Goal: Task Accomplishment & Management: Complete application form

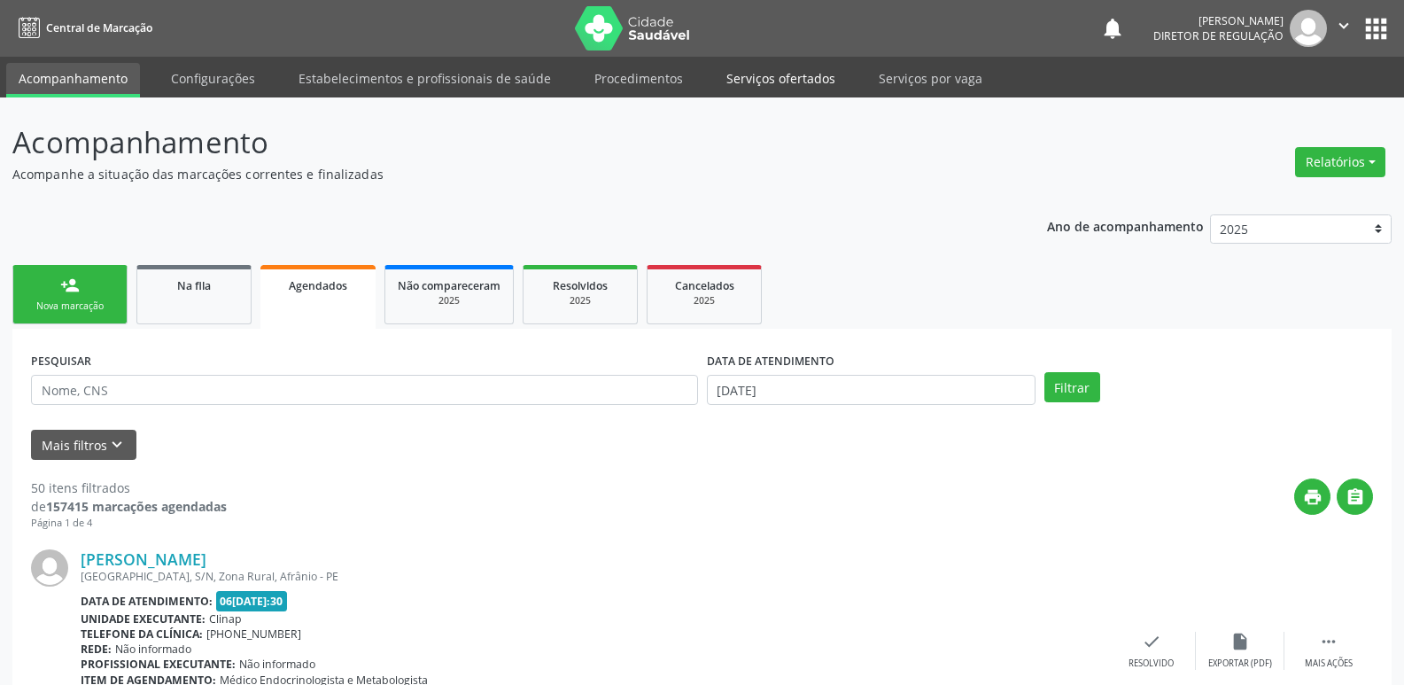
click at [792, 84] on link "Serviços ofertados" at bounding box center [781, 78] width 134 height 31
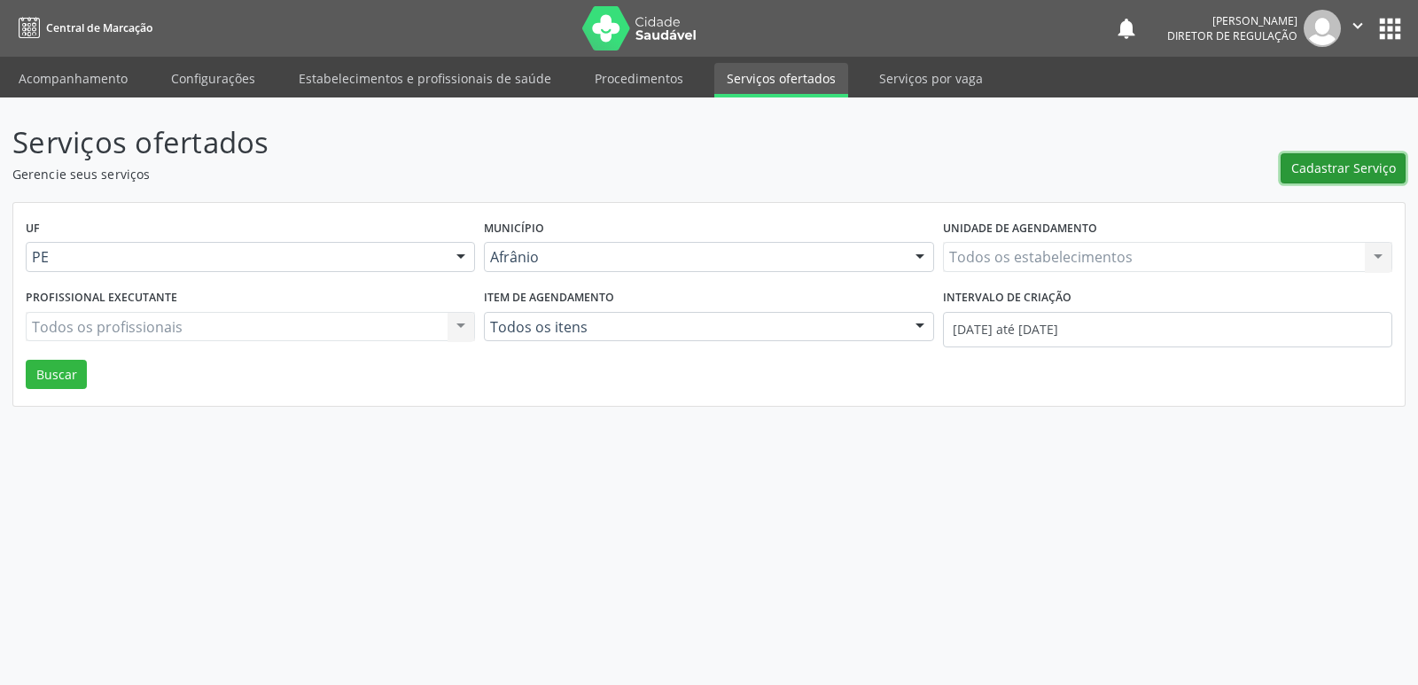
click at [1368, 171] on span "Cadastrar Serviço" at bounding box center [1343, 168] width 105 height 19
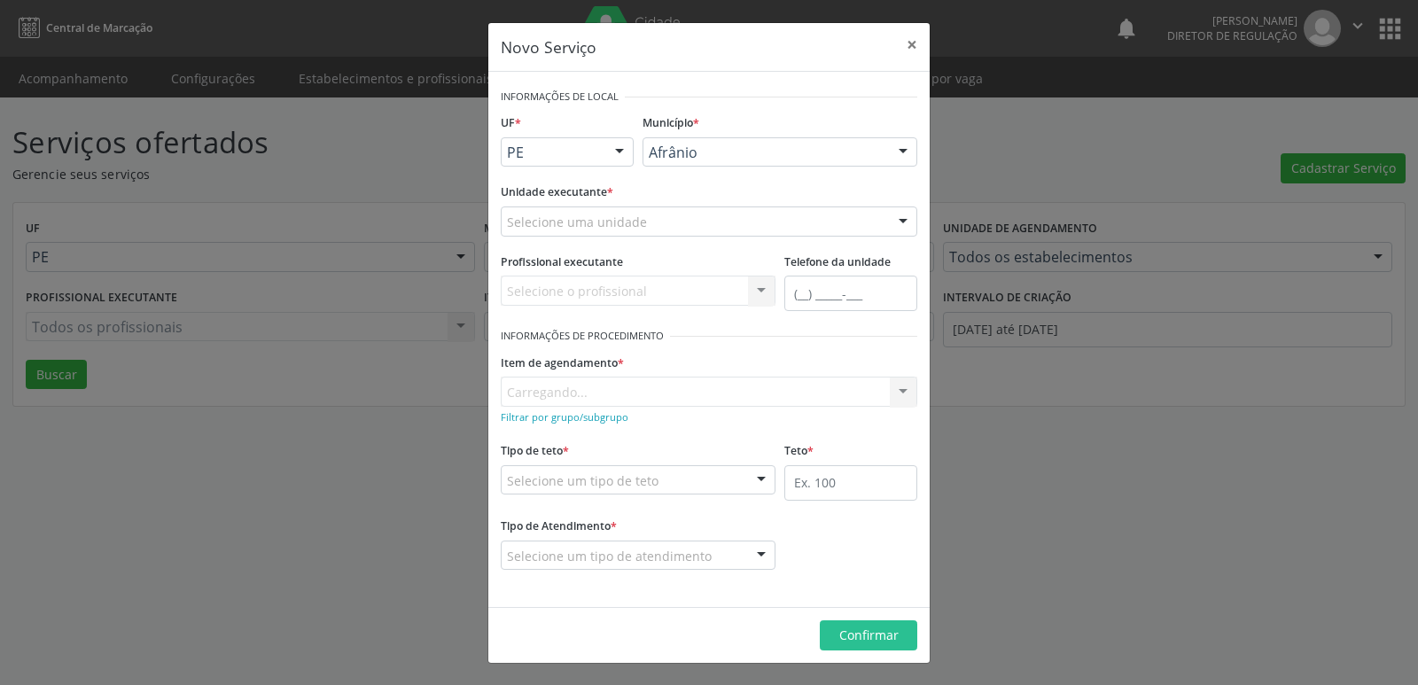
click at [657, 226] on div "Selecione uma unidade" at bounding box center [709, 221] width 416 height 30
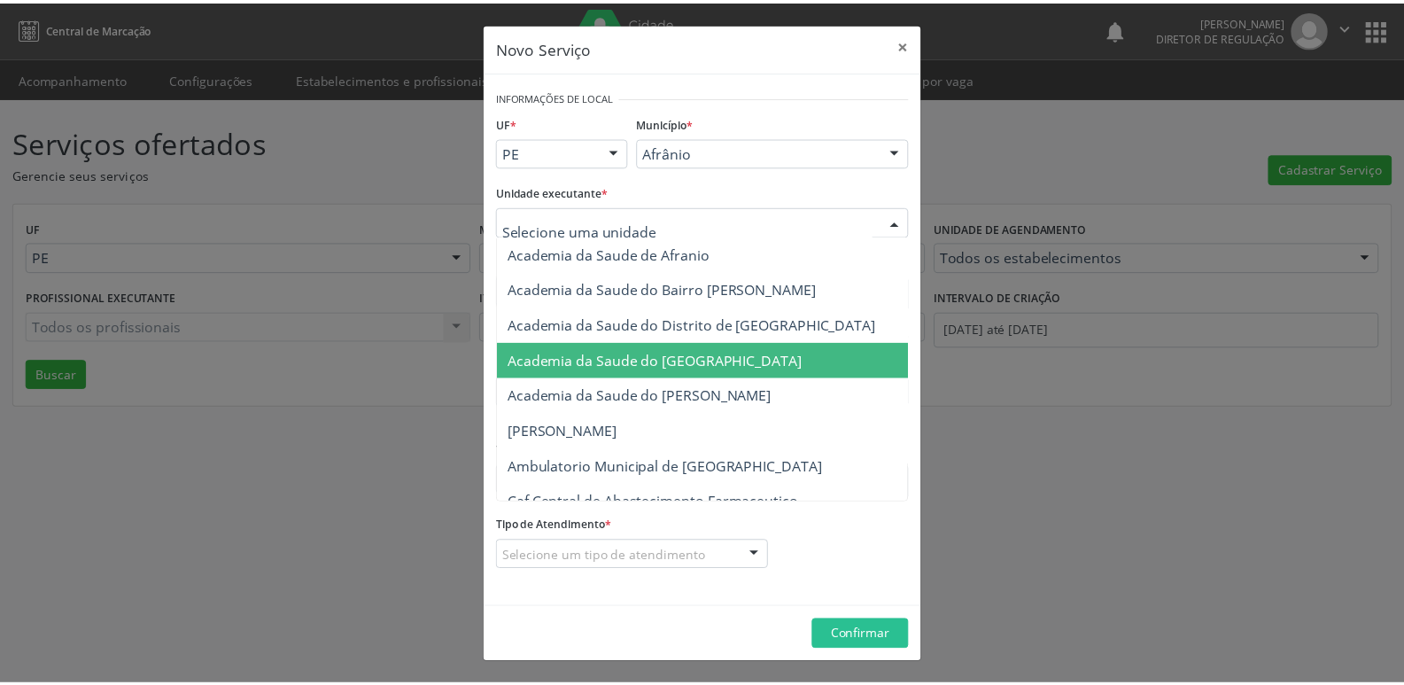
scroll to position [354, 0]
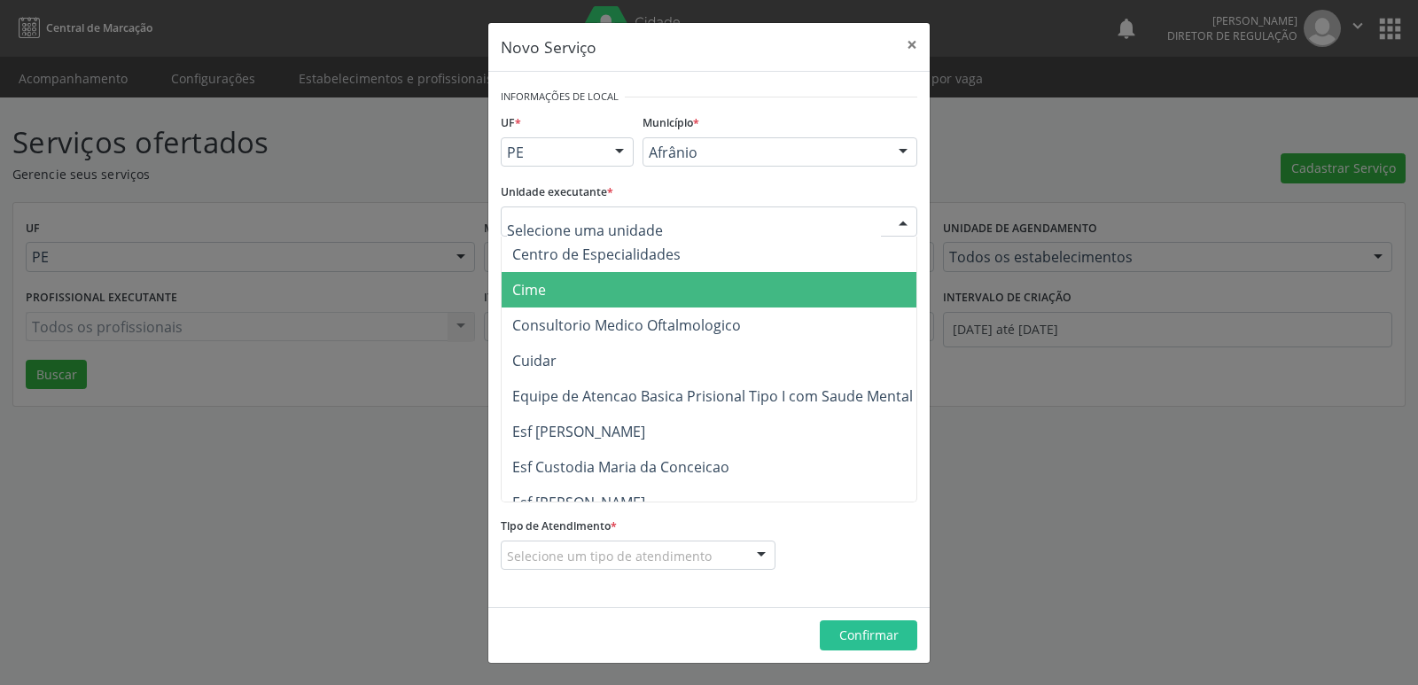
click at [556, 292] on span "Cime" at bounding box center [717, 289] width 432 height 35
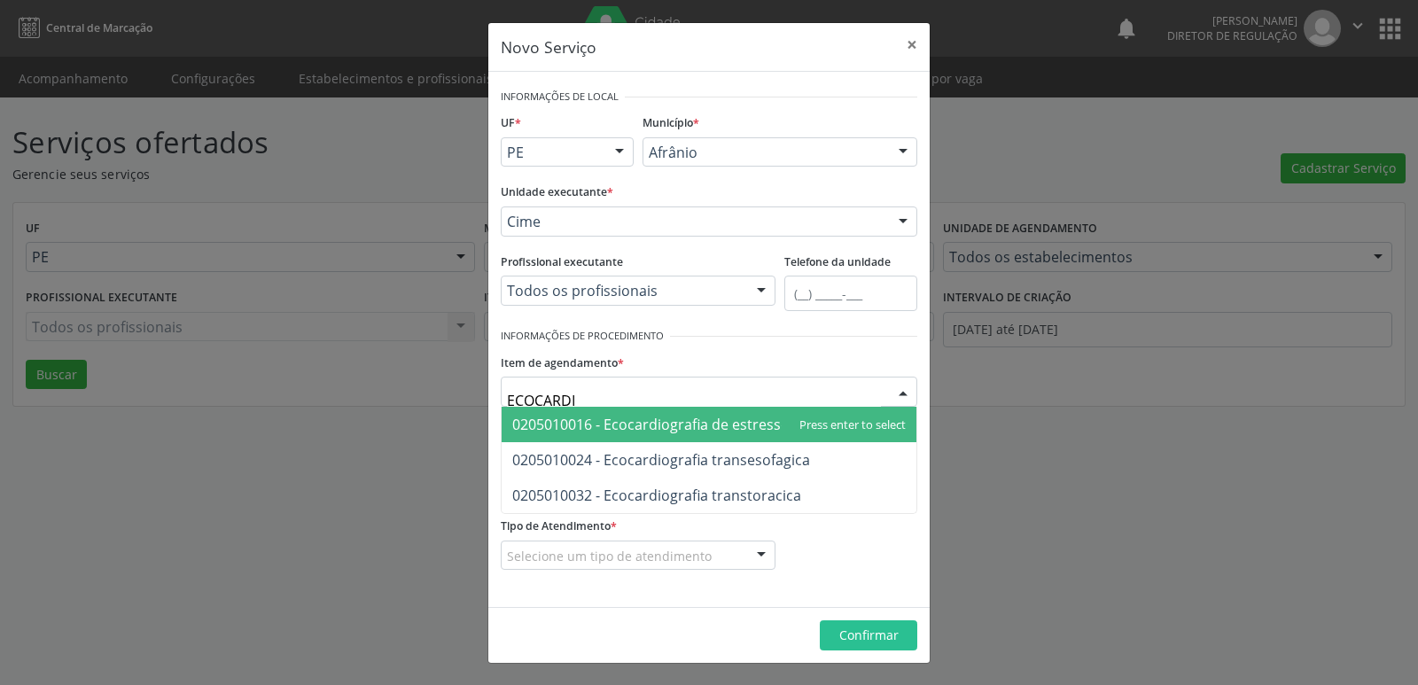
type input "ECOCARDIO"
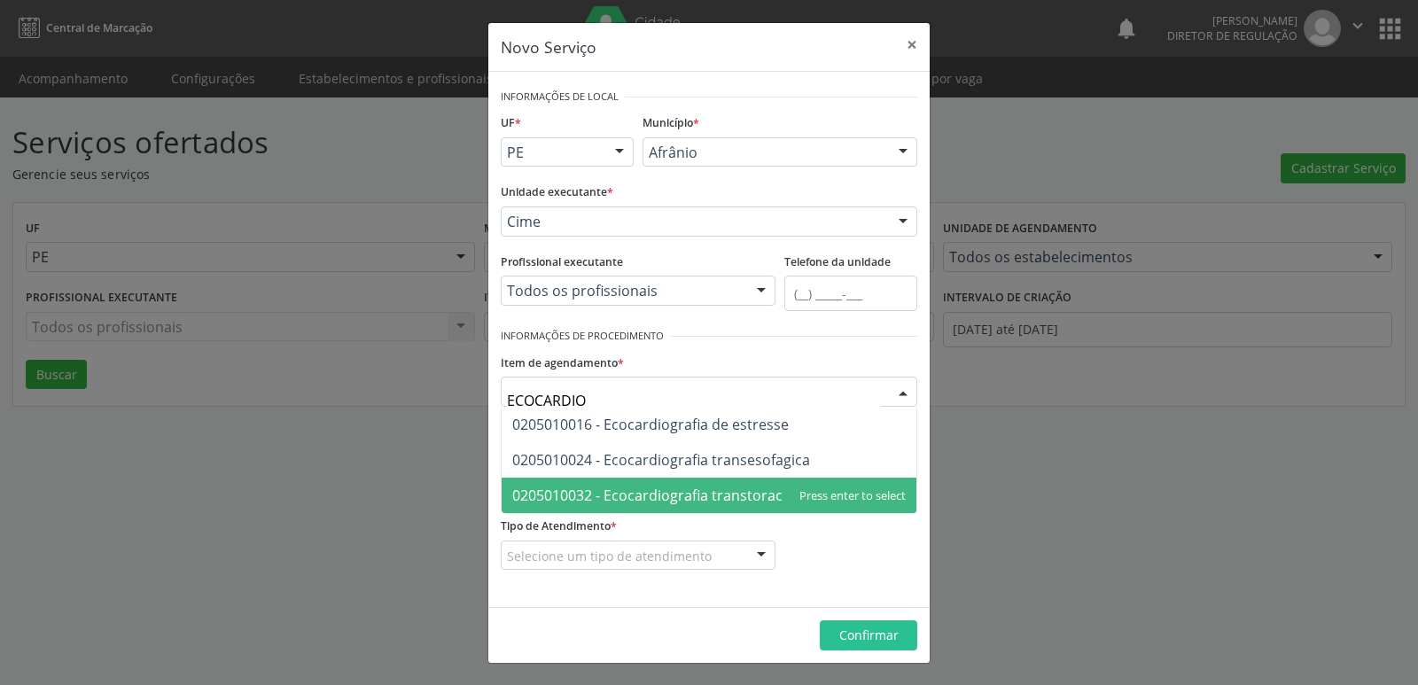
click at [660, 494] on span "0205010032 - Ecocardiografia transtoracica" at bounding box center [656, 495] width 289 height 19
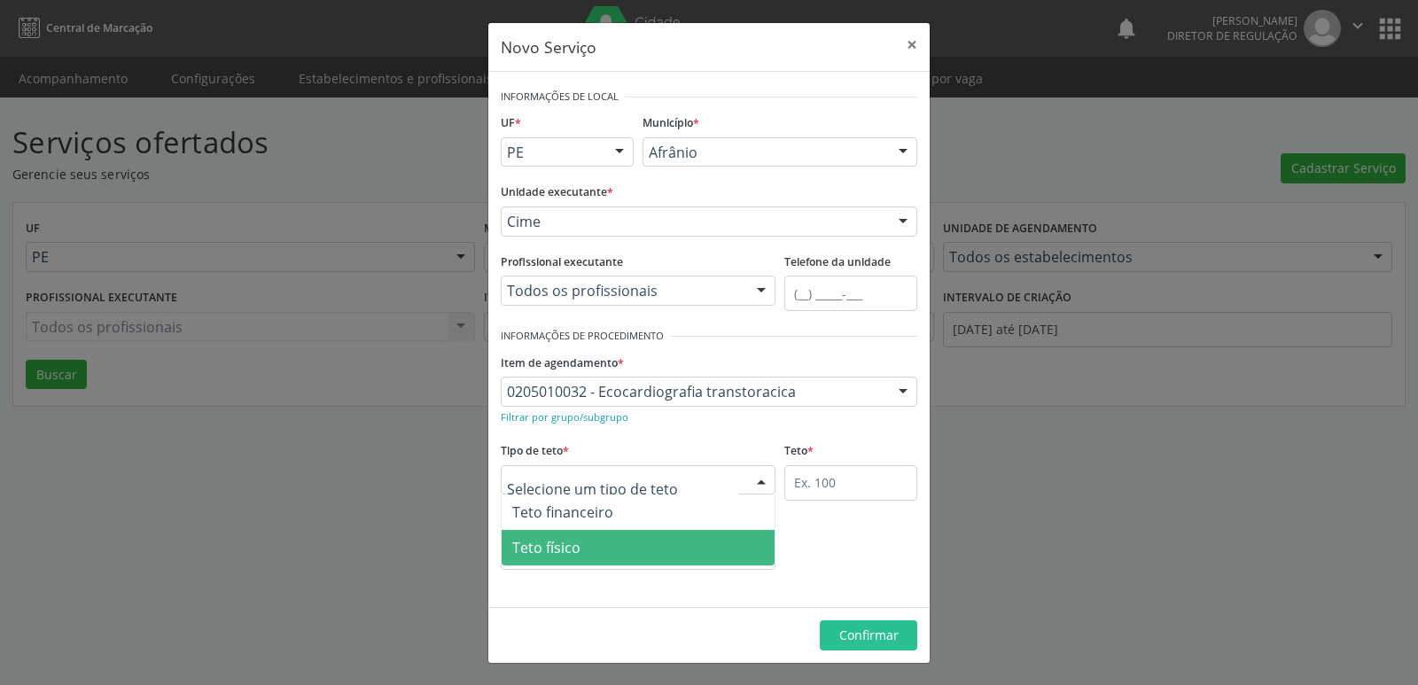
click at [589, 556] on span "Teto físico" at bounding box center [637, 547] width 273 height 35
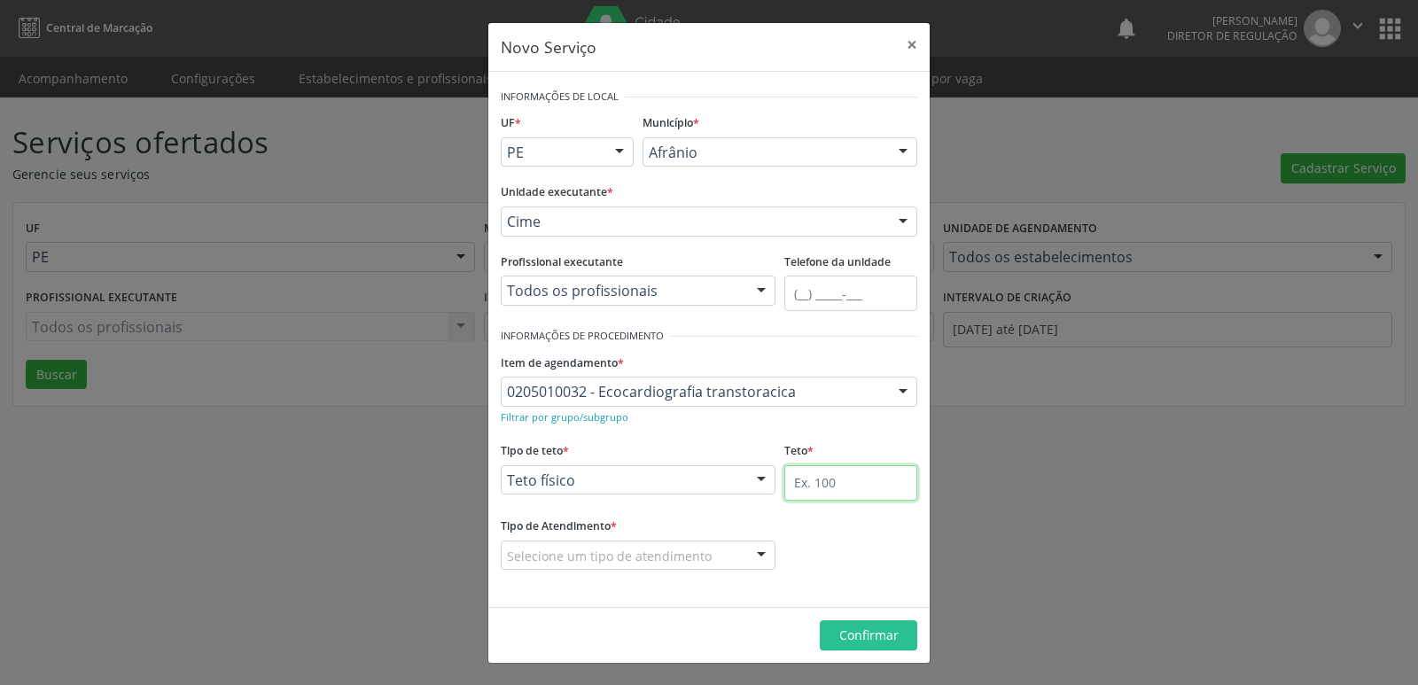
click at [833, 479] on input "text" at bounding box center [850, 482] width 133 height 35
type input "1"
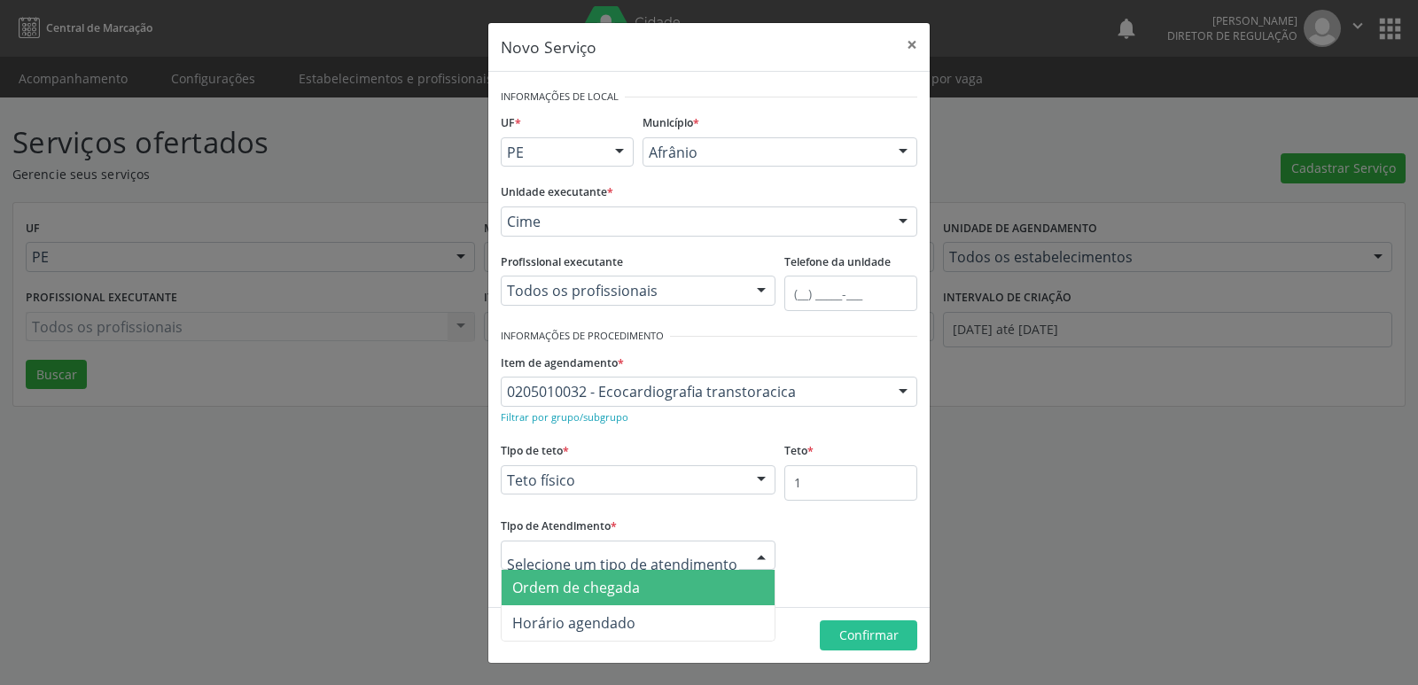
click at [653, 589] on span "Ordem de chegada" at bounding box center [637, 587] width 273 height 35
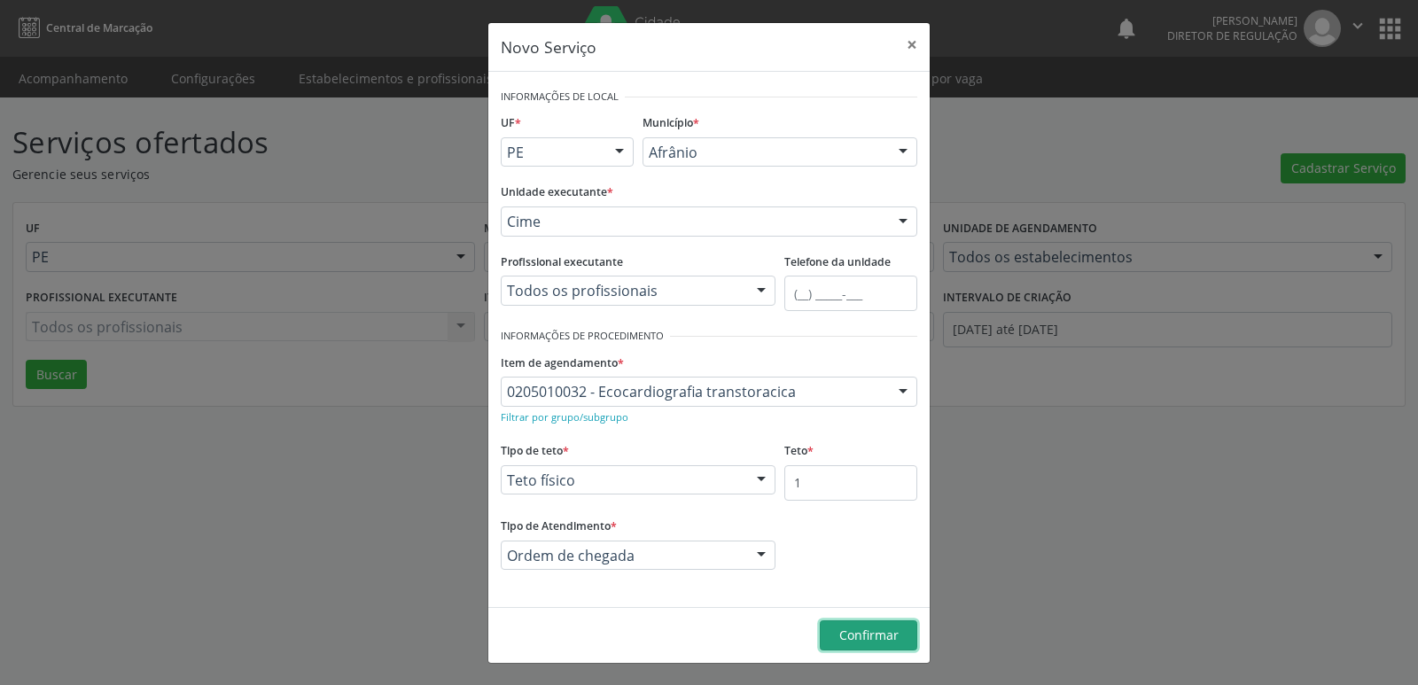
click at [845, 636] on span "Confirmar" at bounding box center [868, 634] width 59 height 17
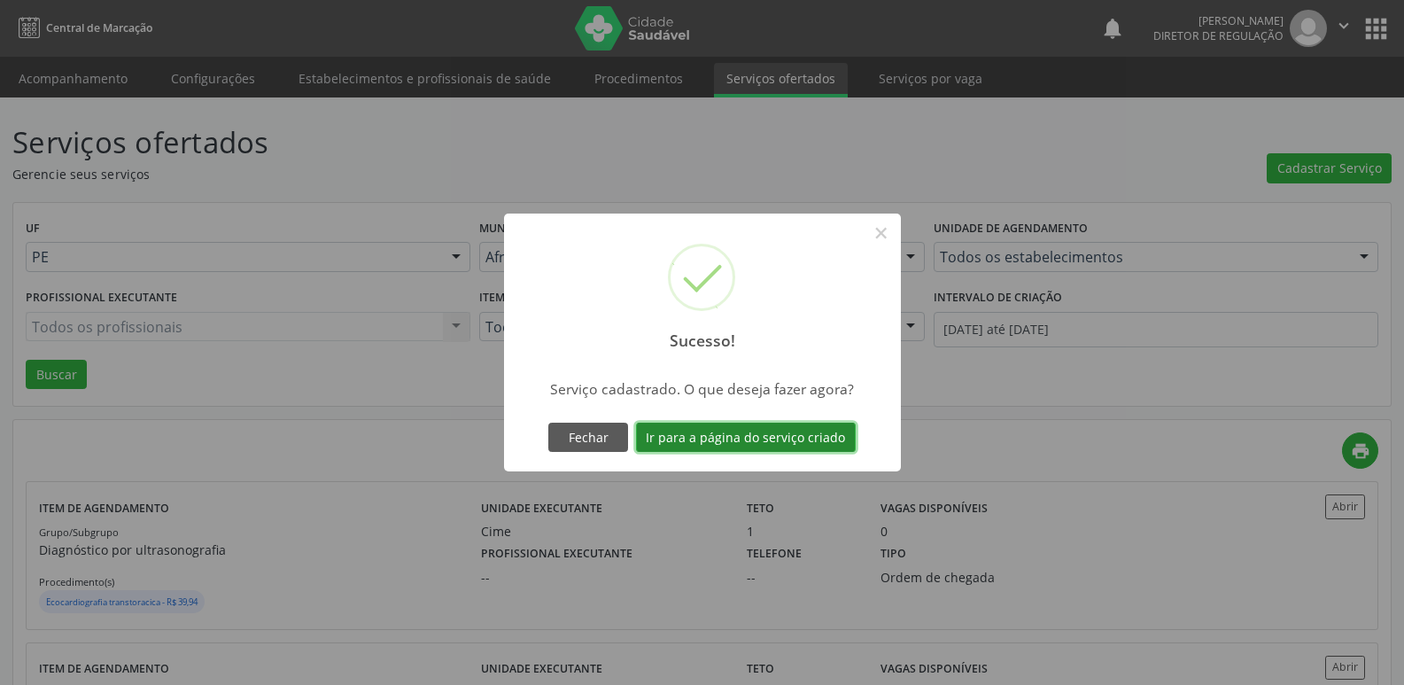
click at [808, 442] on button "Ir para a página do serviço criado" at bounding box center [746, 438] width 220 height 30
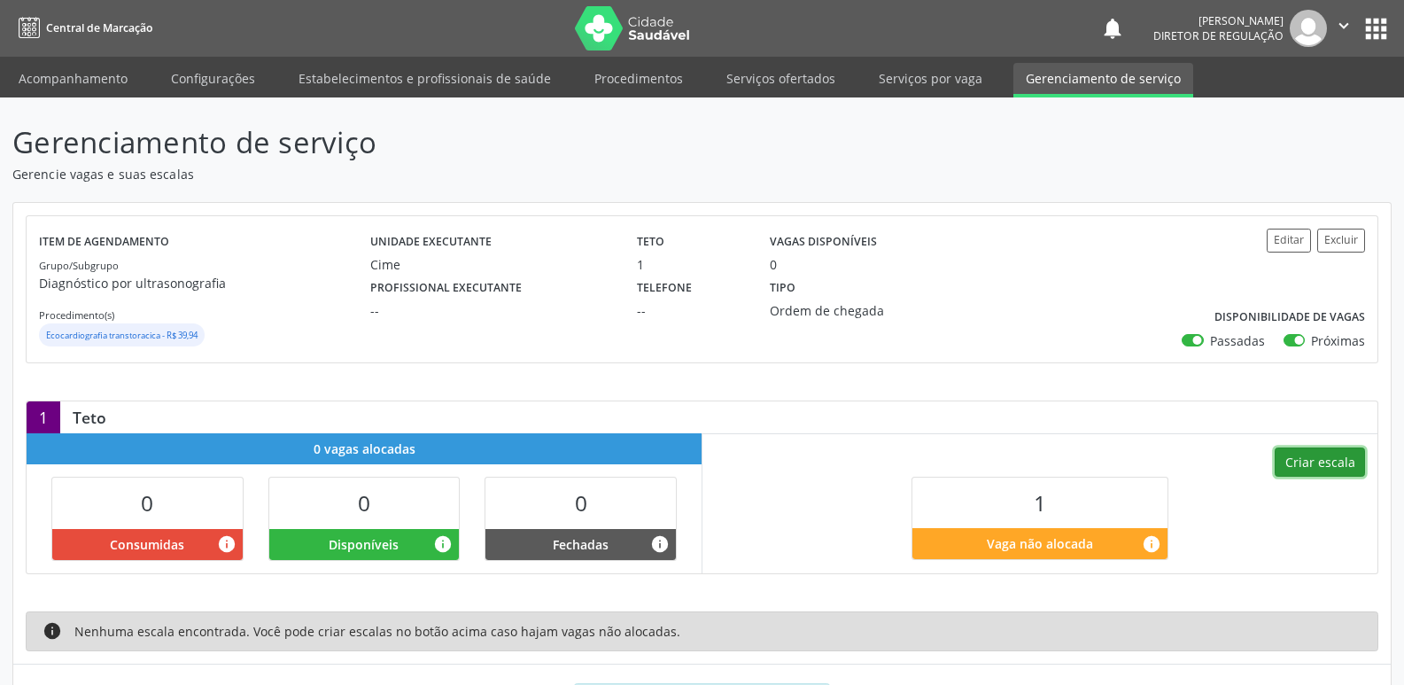
click at [1318, 466] on button "Criar escala" at bounding box center [1320, 462] width 90 height 30
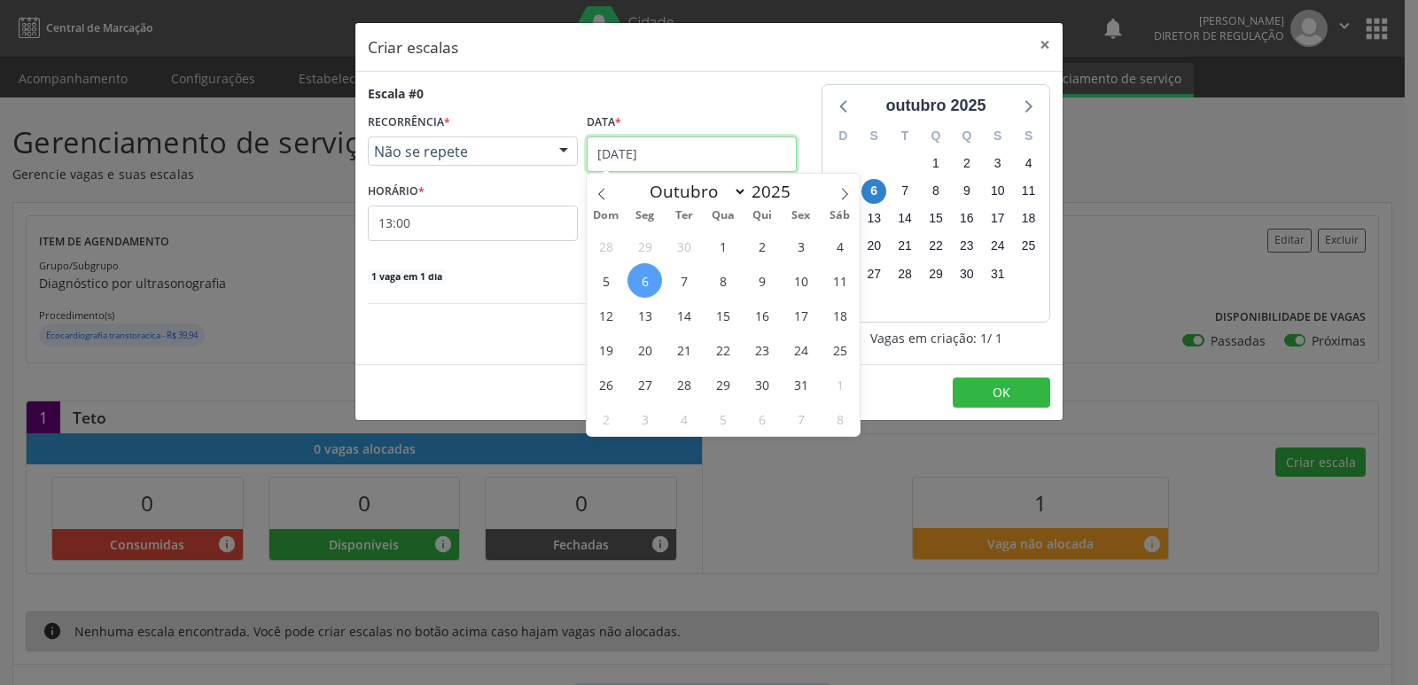
click at [687, 145] on input "[DATE]" at bounding box center [692, 153] width 210 height 35
click at [837, 284] on span "11" at bounding box center [839, 280] width 35 height 35
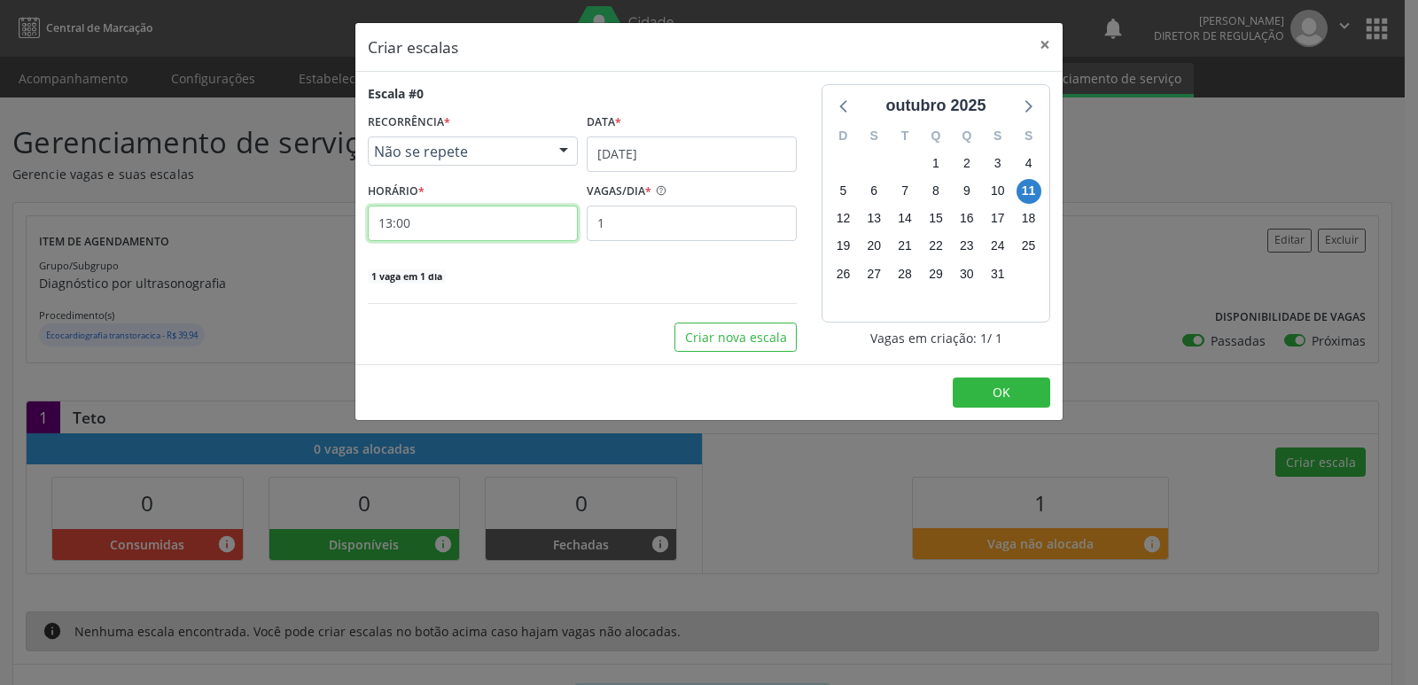
click at [460, 229] on input "13:00" at bounding box center [473, 223] width 210 height 35
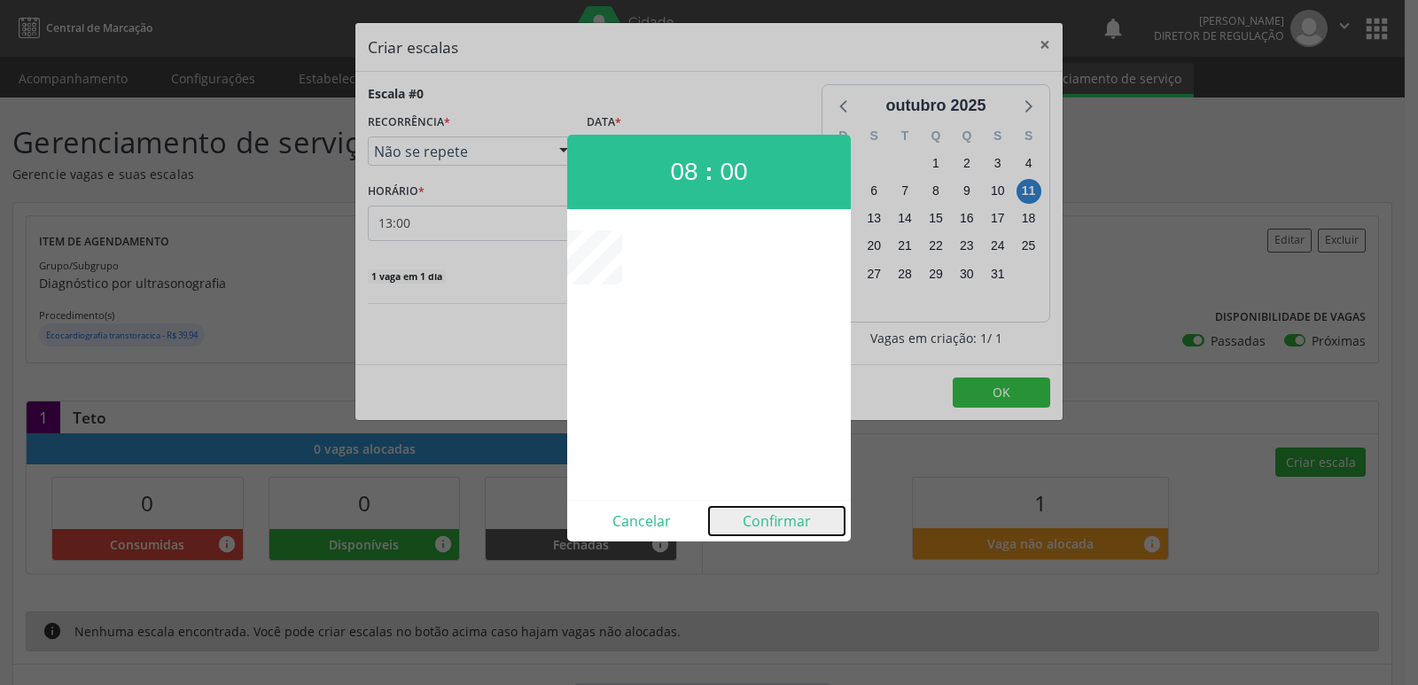
click at [794, 523] on button "Confirmar" at bounding box center [777, 521] width 136 height 28
type input "08:00"
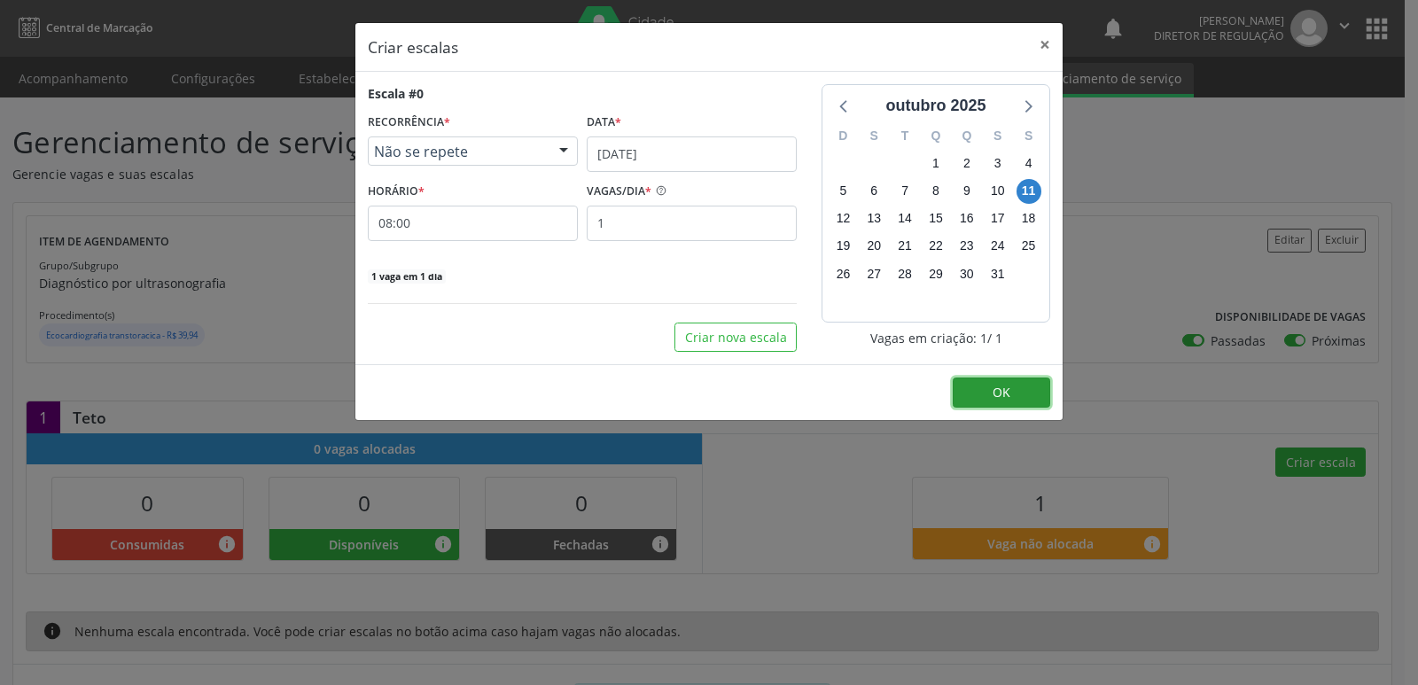
click at [1025, 394] on button "OK" at bounding box center [1000, 392] width 97 height 30
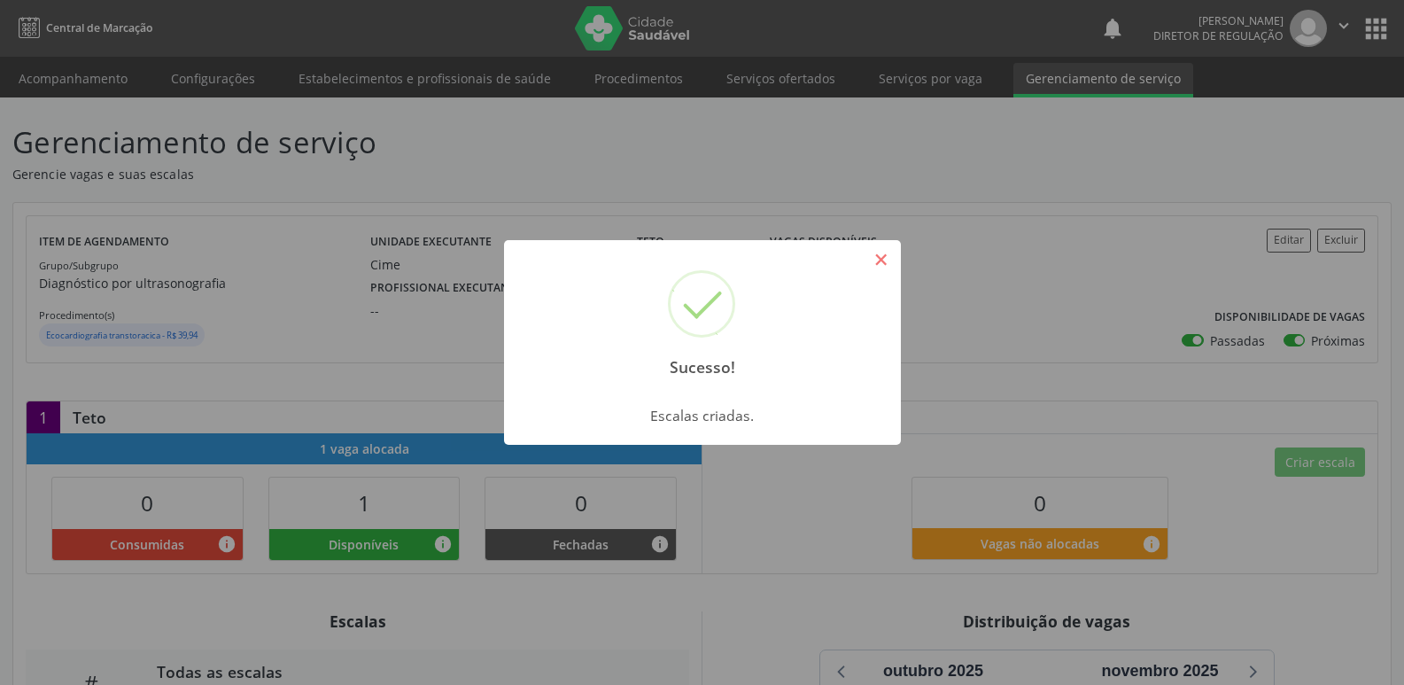
click at [888, 253] on button "×" at bounding box center [882, 260] width 30 height 30
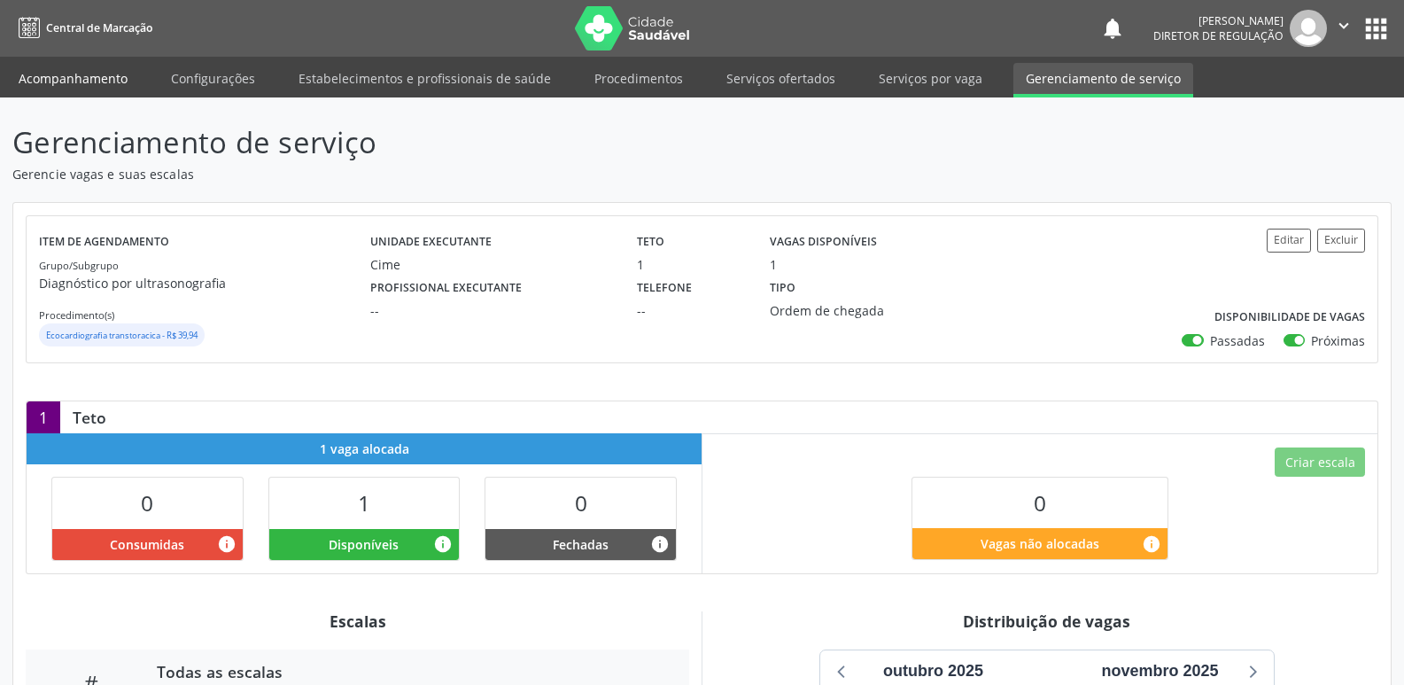
click at [90, 74] on link "Acompanhamento" at bounding box center [73, 78] width 134 height 31
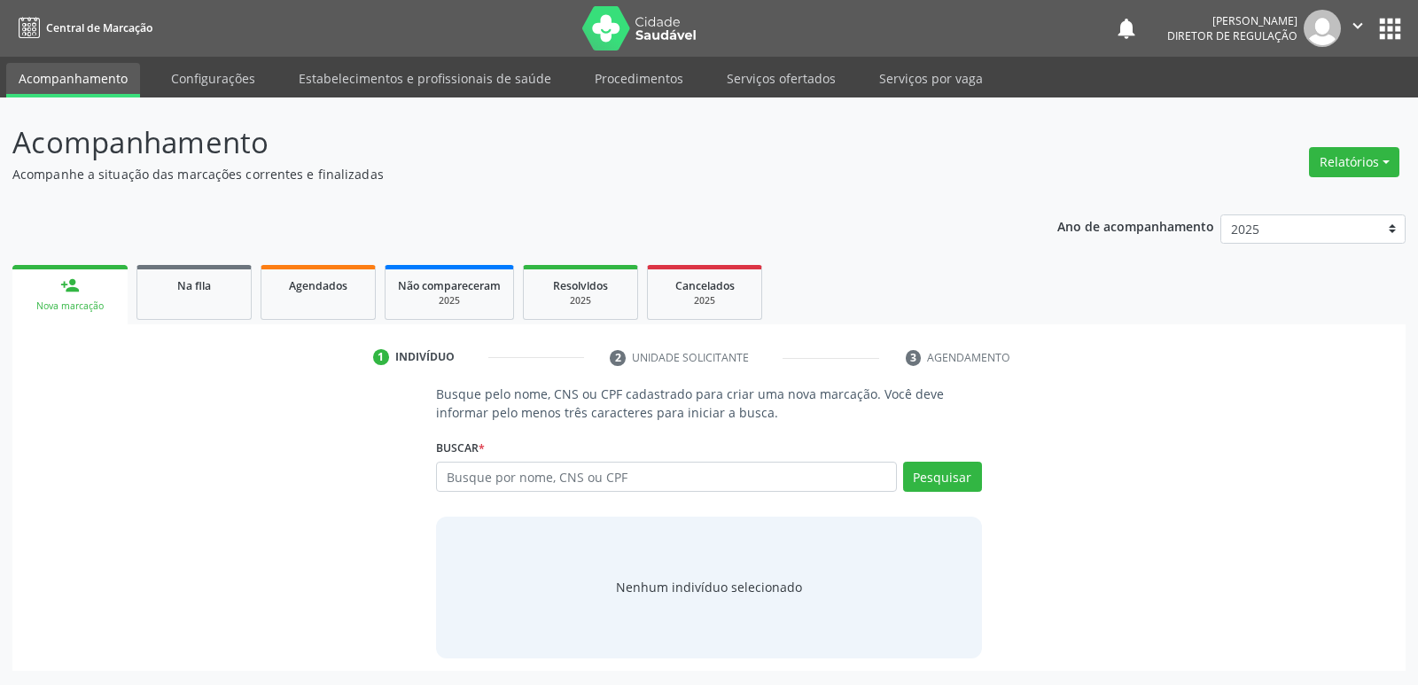
click at [509, 419] on p "Busque pelo nome, CNS ou CPF cadastrado para criar uma nova marcação. Você deve…" at bounding box center [708, 403] width 545 height 37
click at [515, 480] on input "text" at bounding box center [666, 477] width 460 height 30
type input "700809977307188"
click at [935, 478] on button "Pesquisar" at bounding box center [942, 477] width 79 height 30
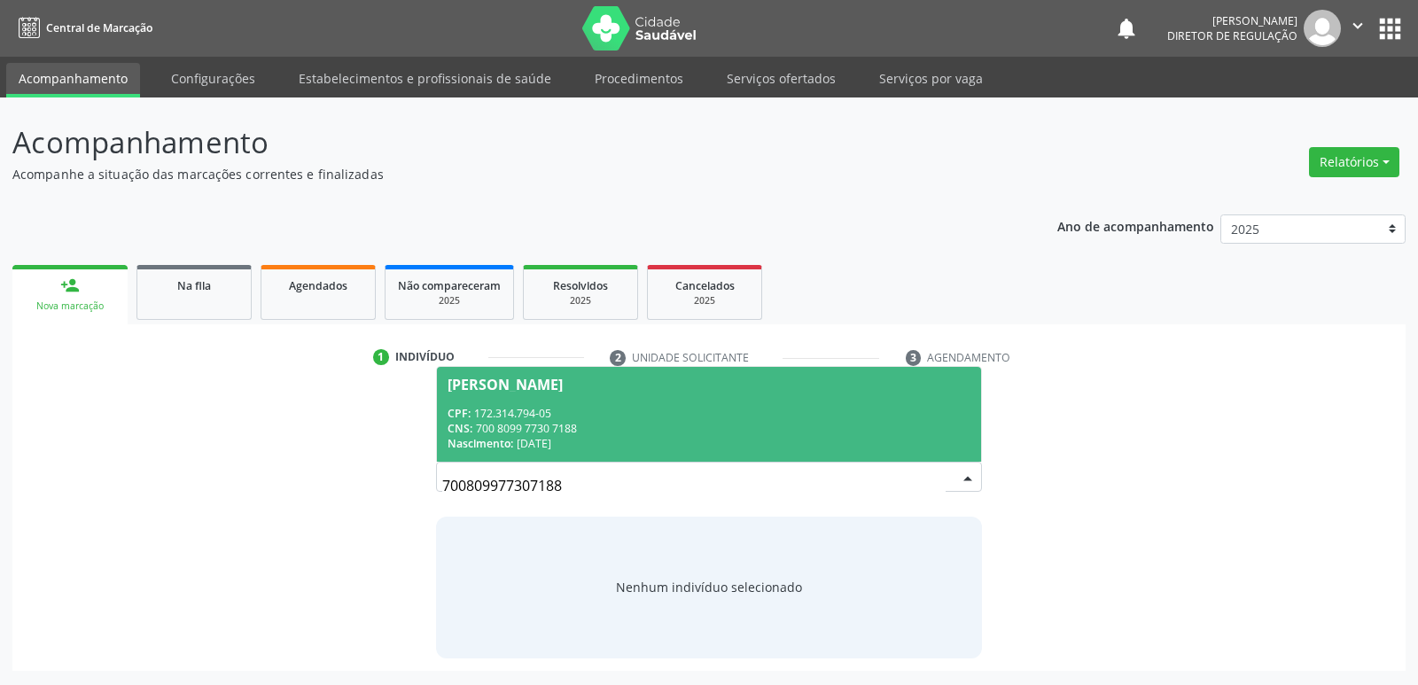
click at [585, 414] on div "CPF: 172.314.794-05" at bounding box center [708, 413] width 522 height 15
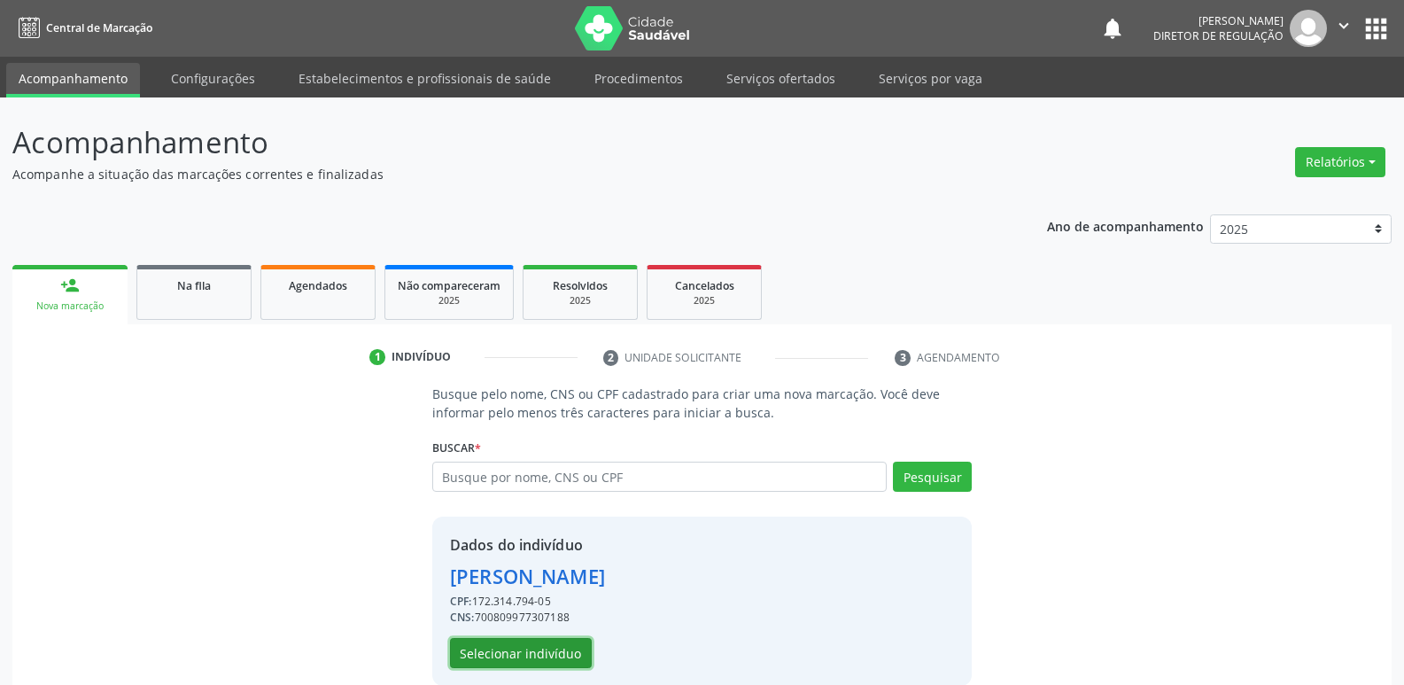
click at [525, 647] on button "Selecionar indivíduo" at bounding box center [521, 653] width 142 height 30
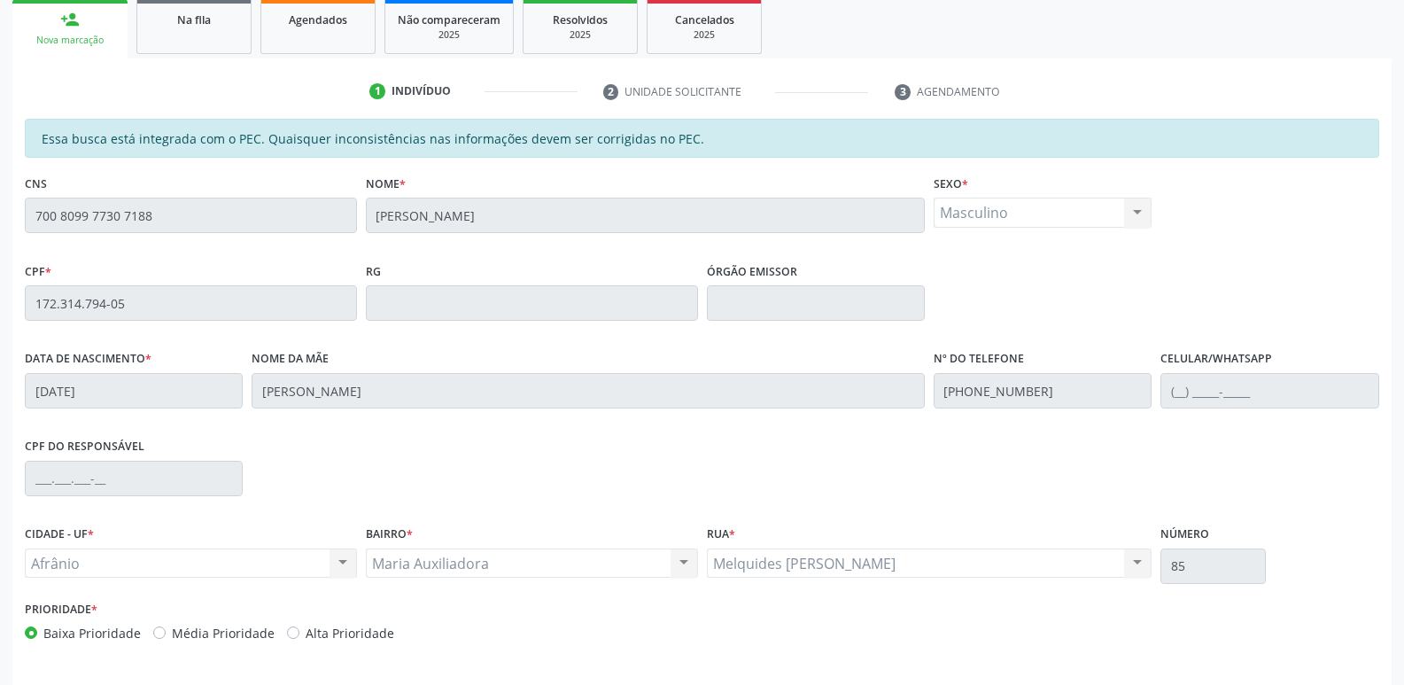
scroll to position [327, 0]
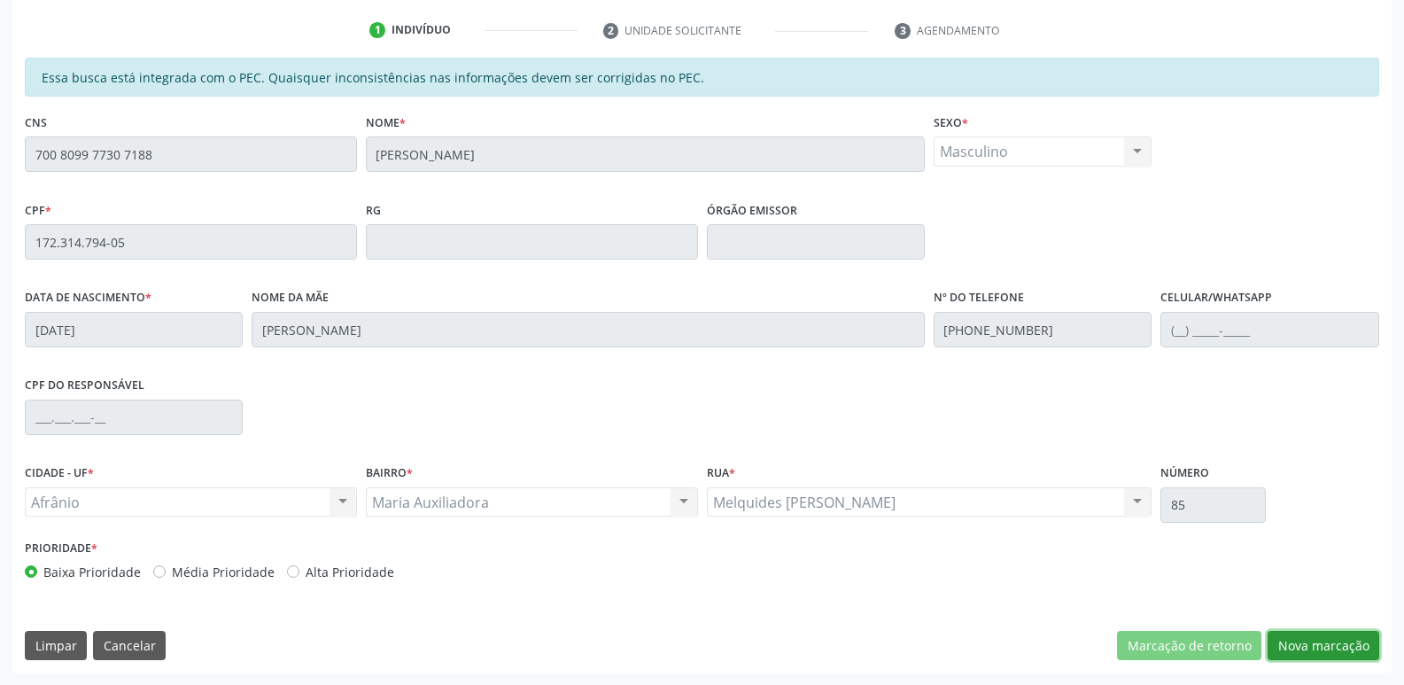
click at [1318, 641] on button "Nova marcação" at bounding box center [1324, 646] width 112 height 30
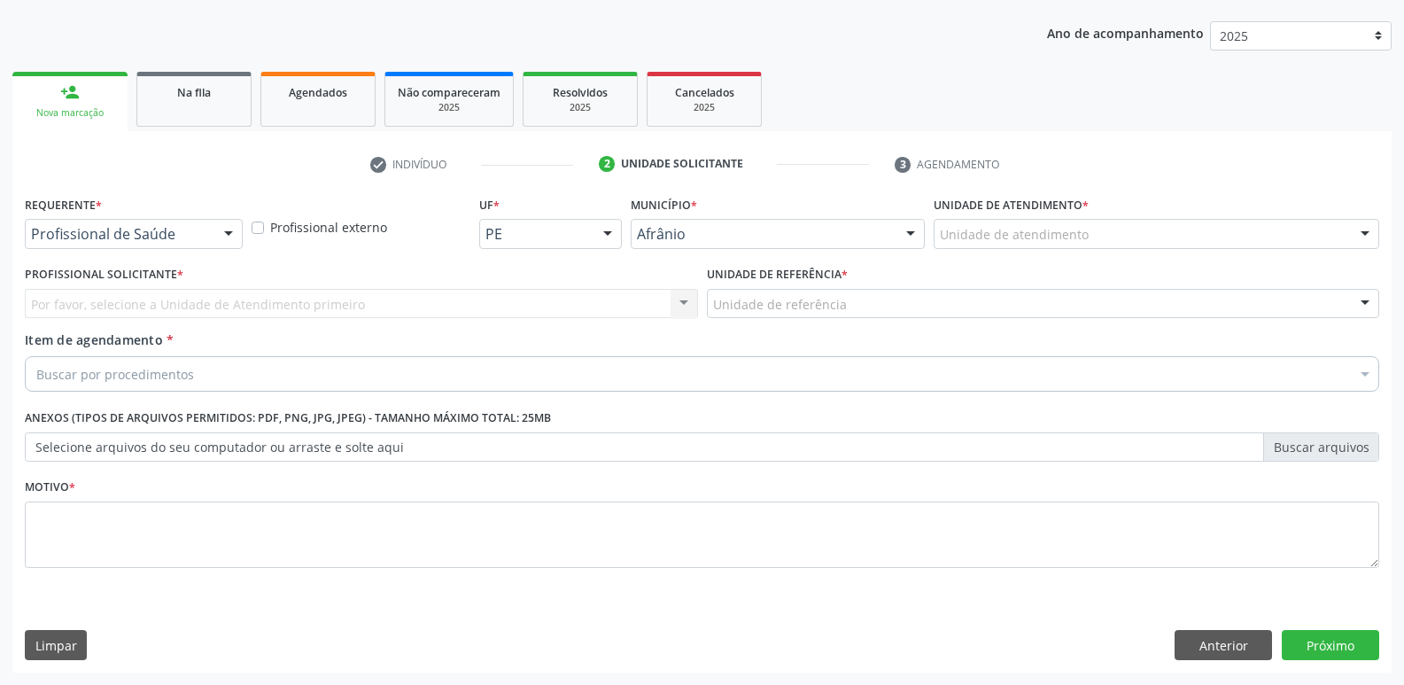
scroll to position [193, 0]
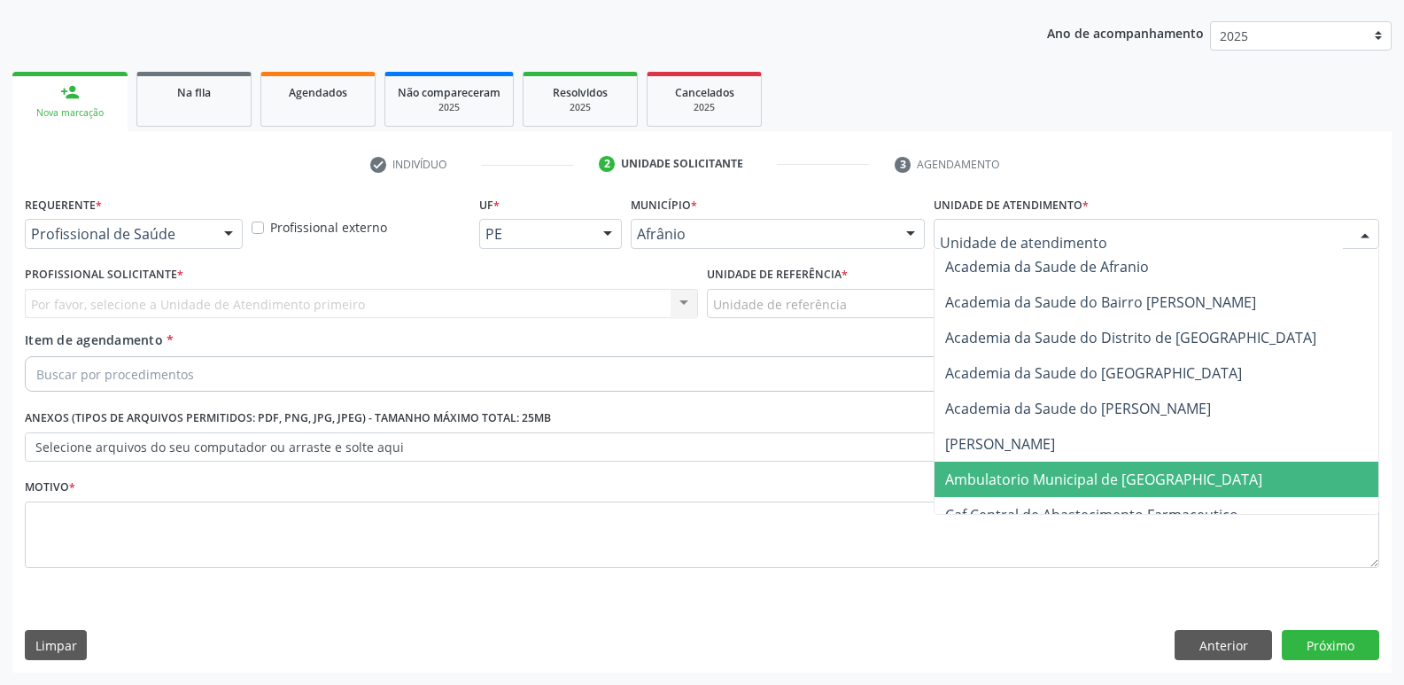
click at [1046, 476] on span "Ambulatorio Municipal de [GEOGRAPHIC_DATA]" at bounding box center [1103, 479] width 317 height 19
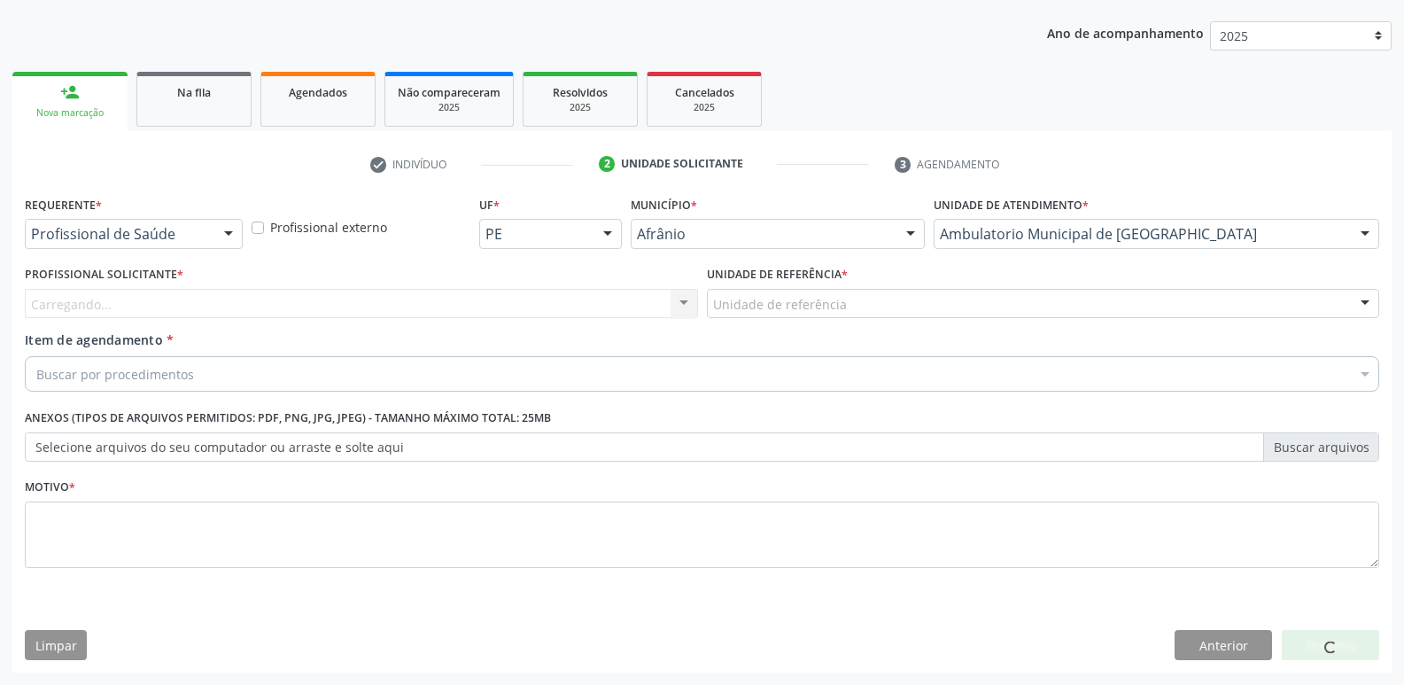
click at [879, 309] on div "Unidade de referência" at bounding box center [1043, 304] width 673 height 30
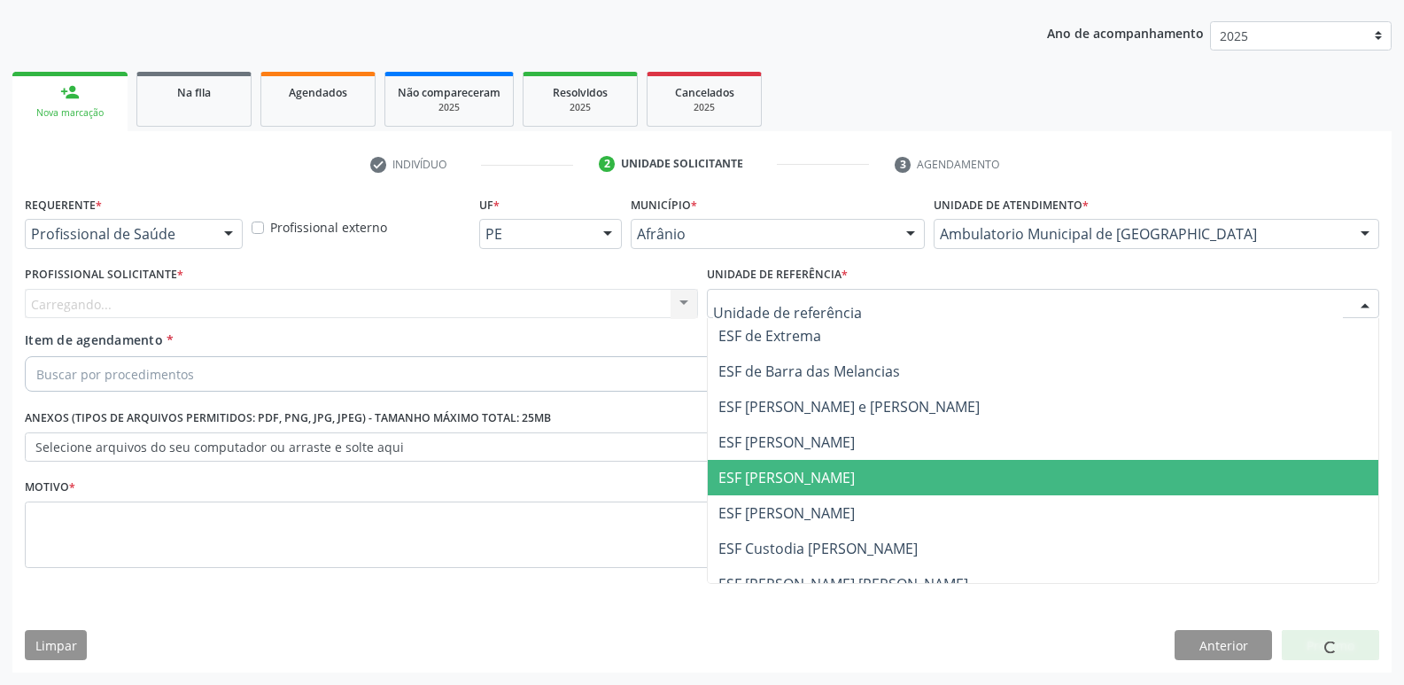
click at [854, 470] on span "ESF [PERSON_NAME]" at bounding box center [1044, 477] width 672 height 35
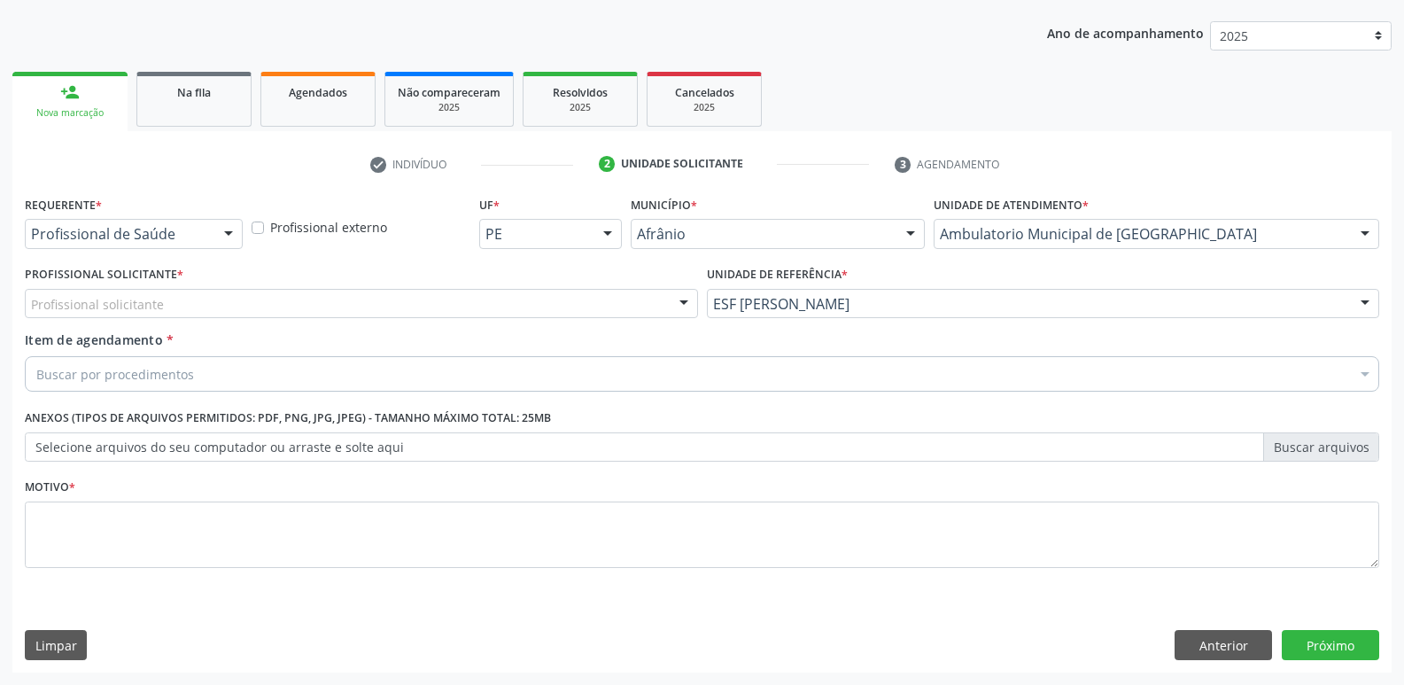
click at [237, 303] on div "Profissional solicitante" at bounding box center [361, 304] width 673 height 30
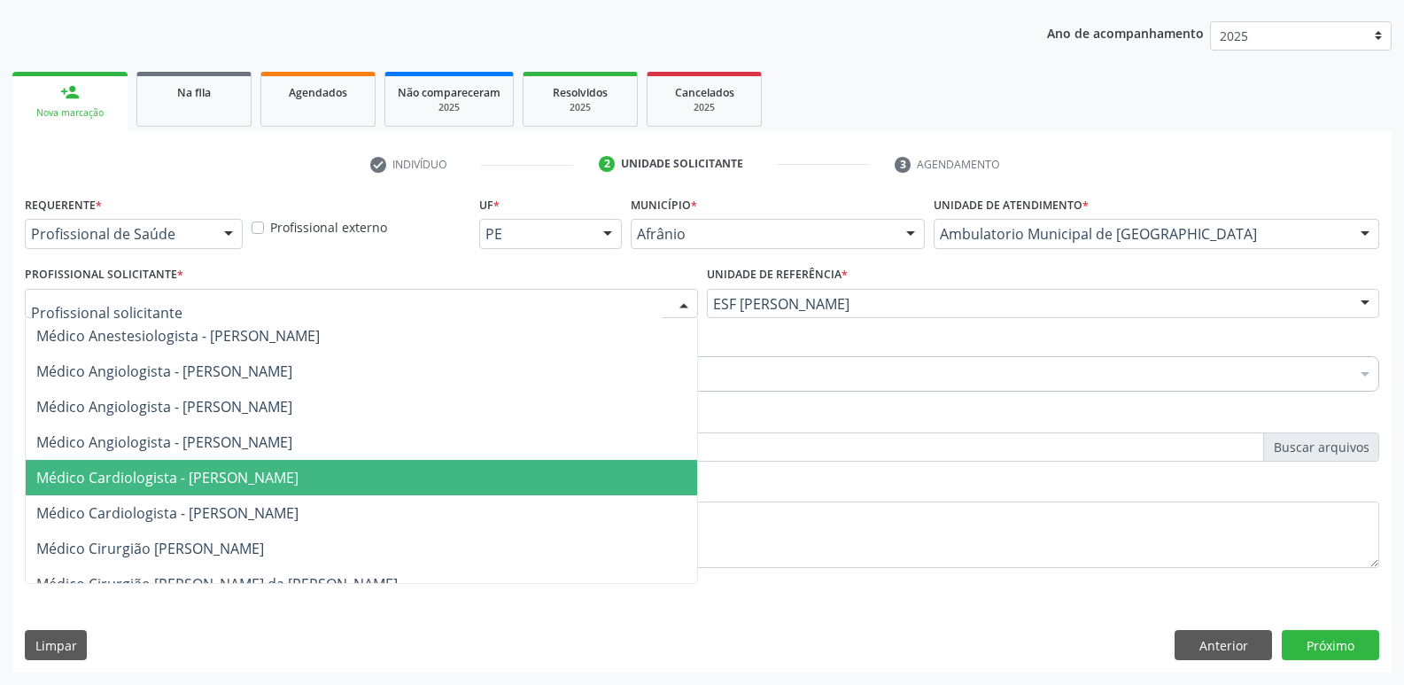
click at [299, 487] on span "Médico Cardiologista - [PERSON_NAME]" at bounding box center [167, 477] width 262 height 19
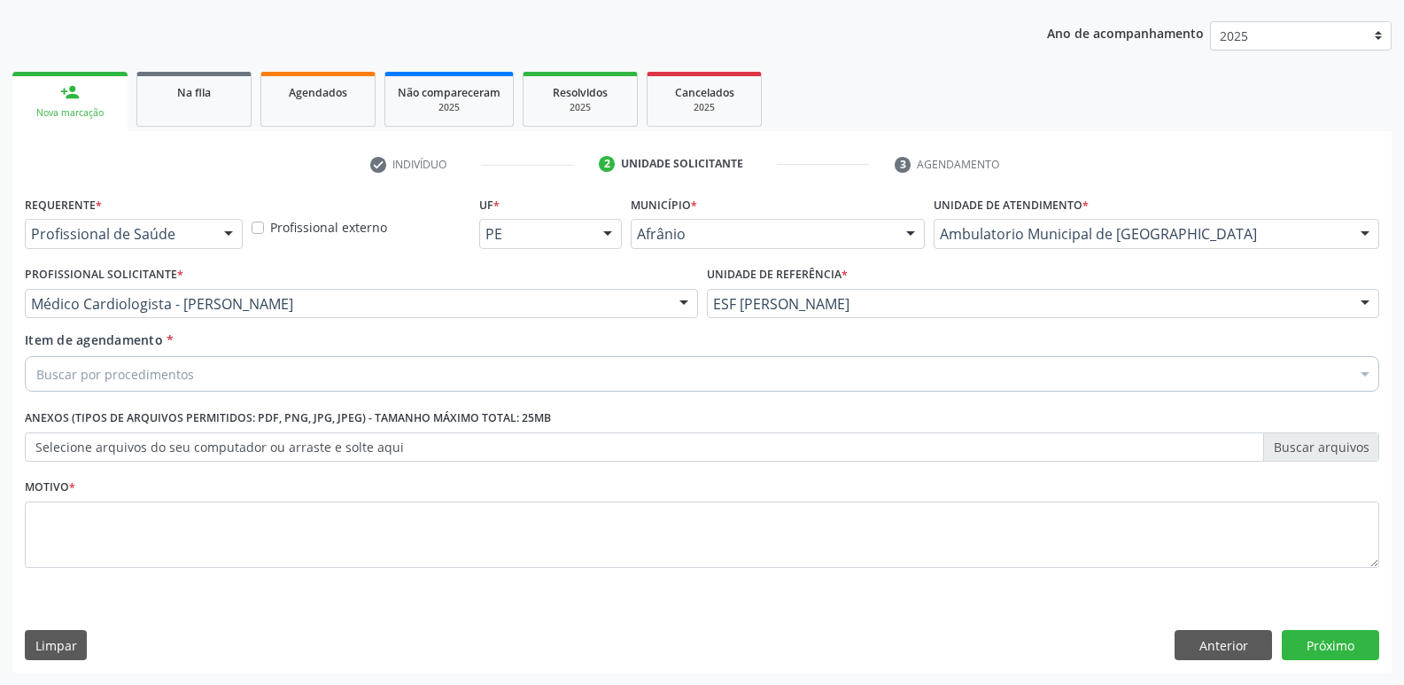
click at [244, 378] on div "Buscar por procedimentos" at bounding box center [702, 373] width 1355 height 35
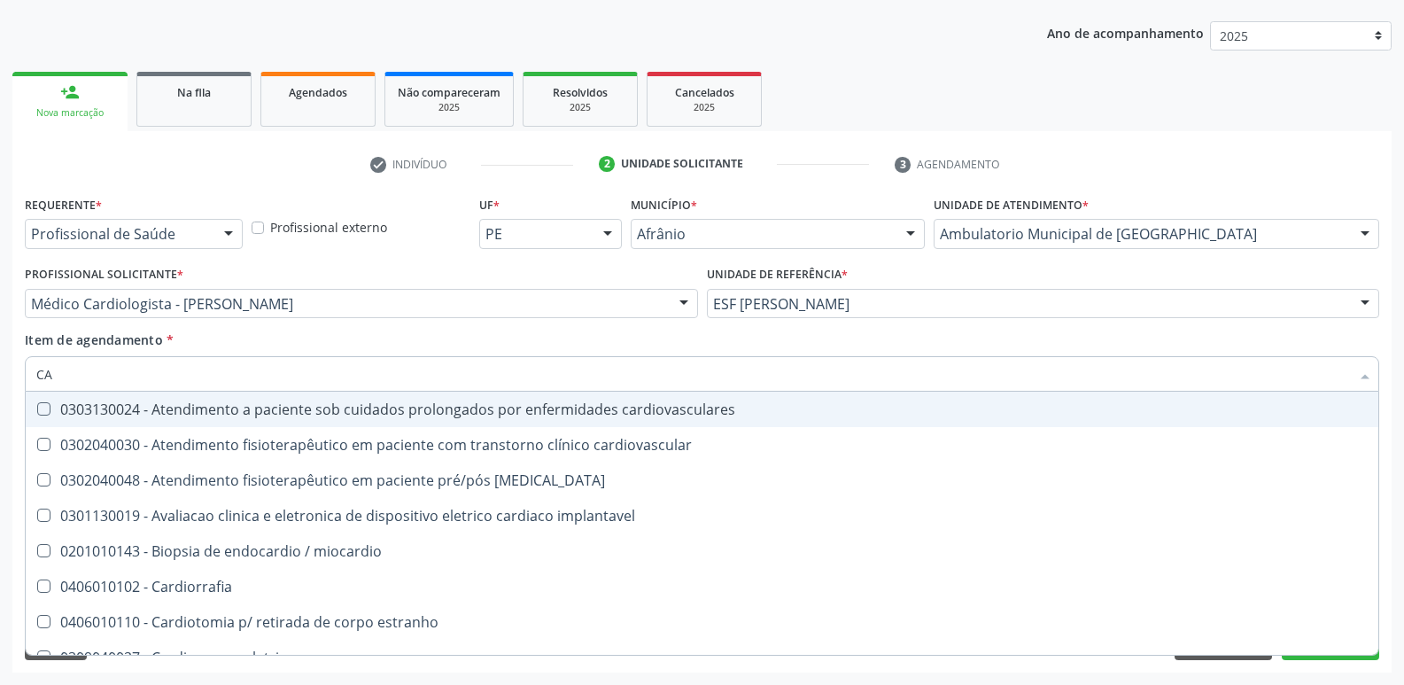
type input "C"
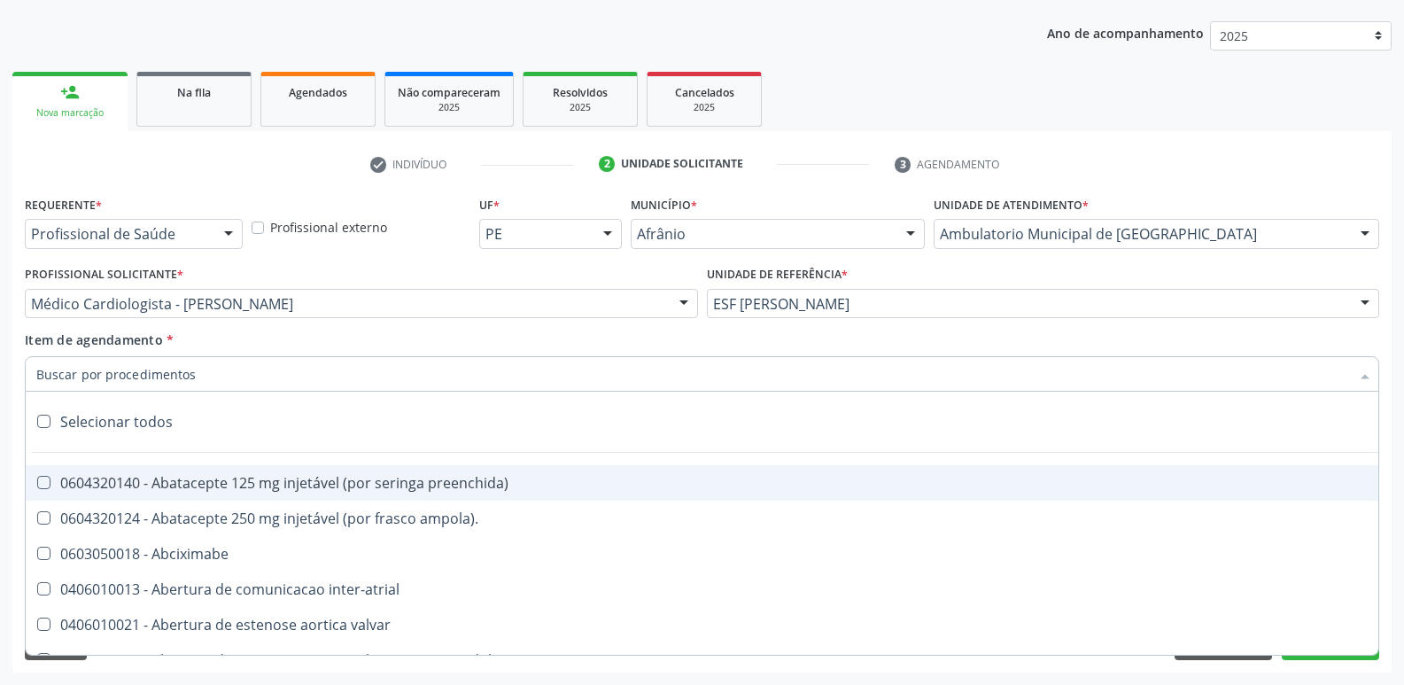
type input "C"
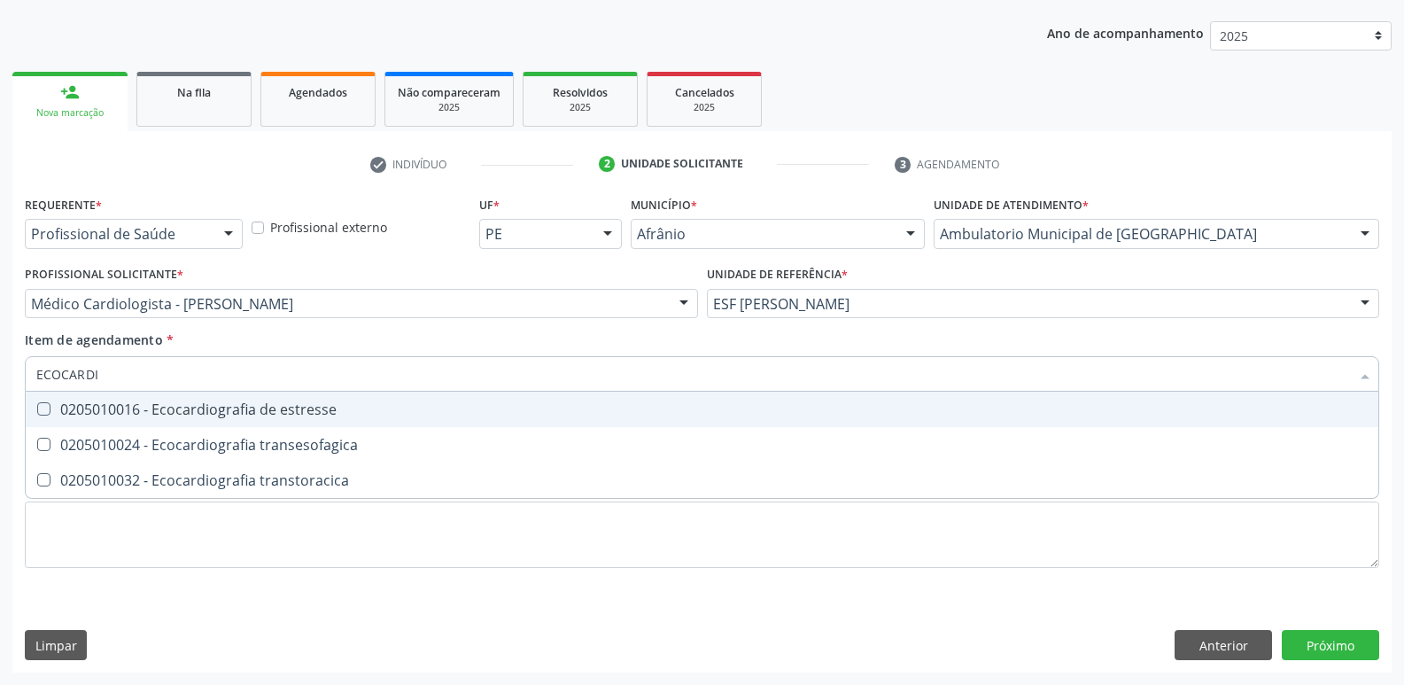
type input "ECOCARDIO"
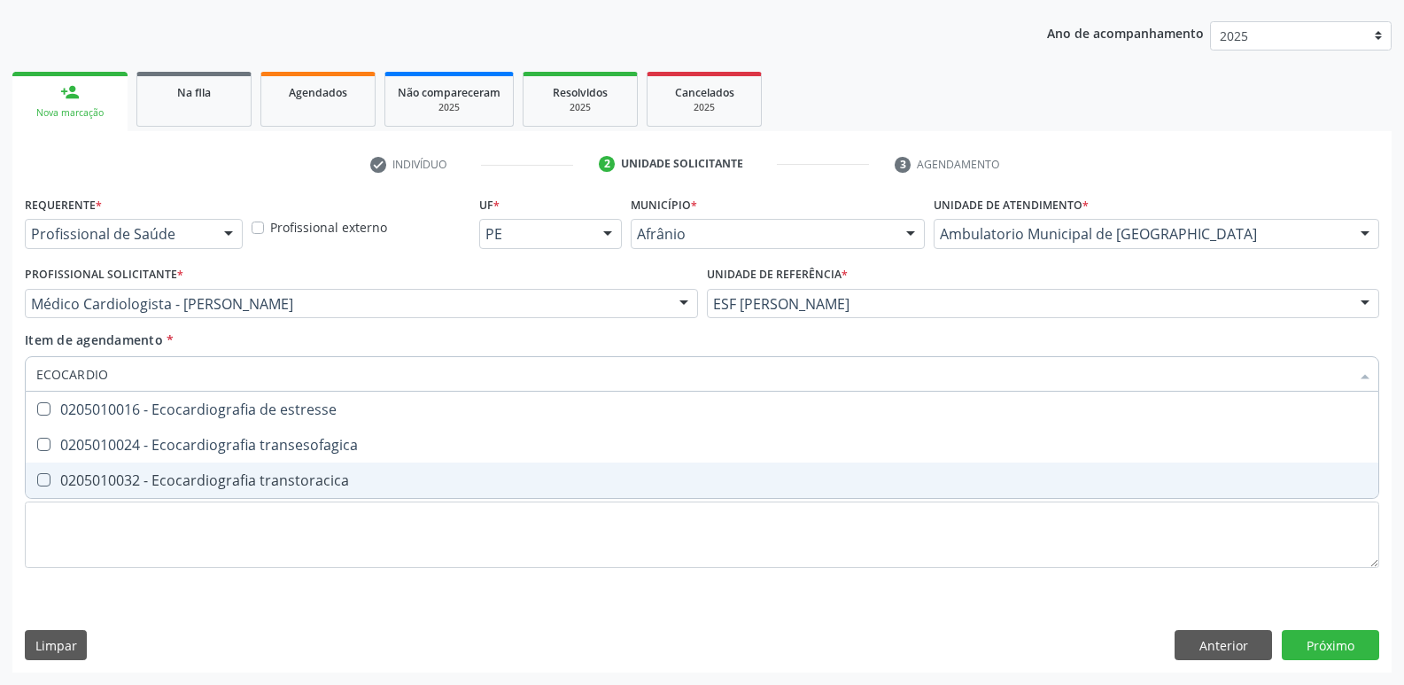
click at [212, 482] on div "0205010032 - Ecocardiografia transtoracica" at bounding box center [702, 480] width 1332 height 14
checkbox transtoracica "true"
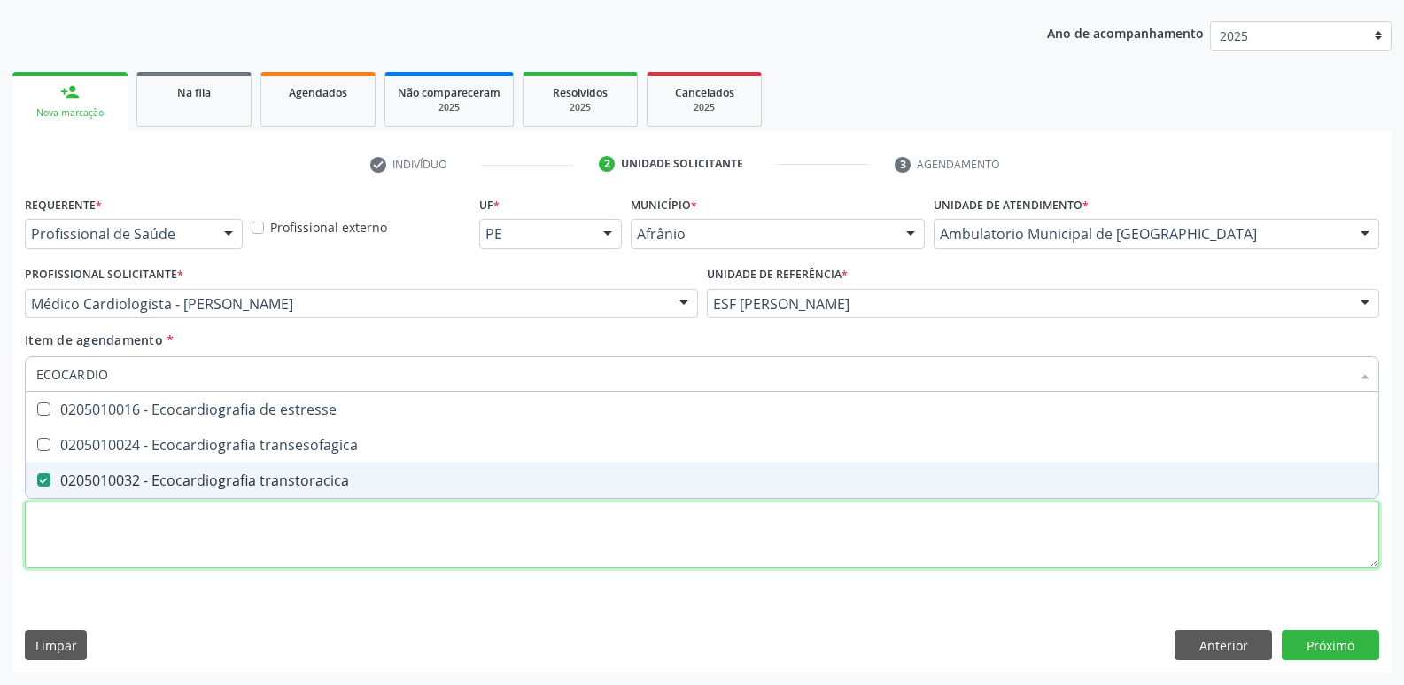
click at [214, 512] on div "Requerente * Profissional de Saúde Profissional de Saúde Paciente Nenhum result…" at bounding box center [702, 391] width 1355 height 401
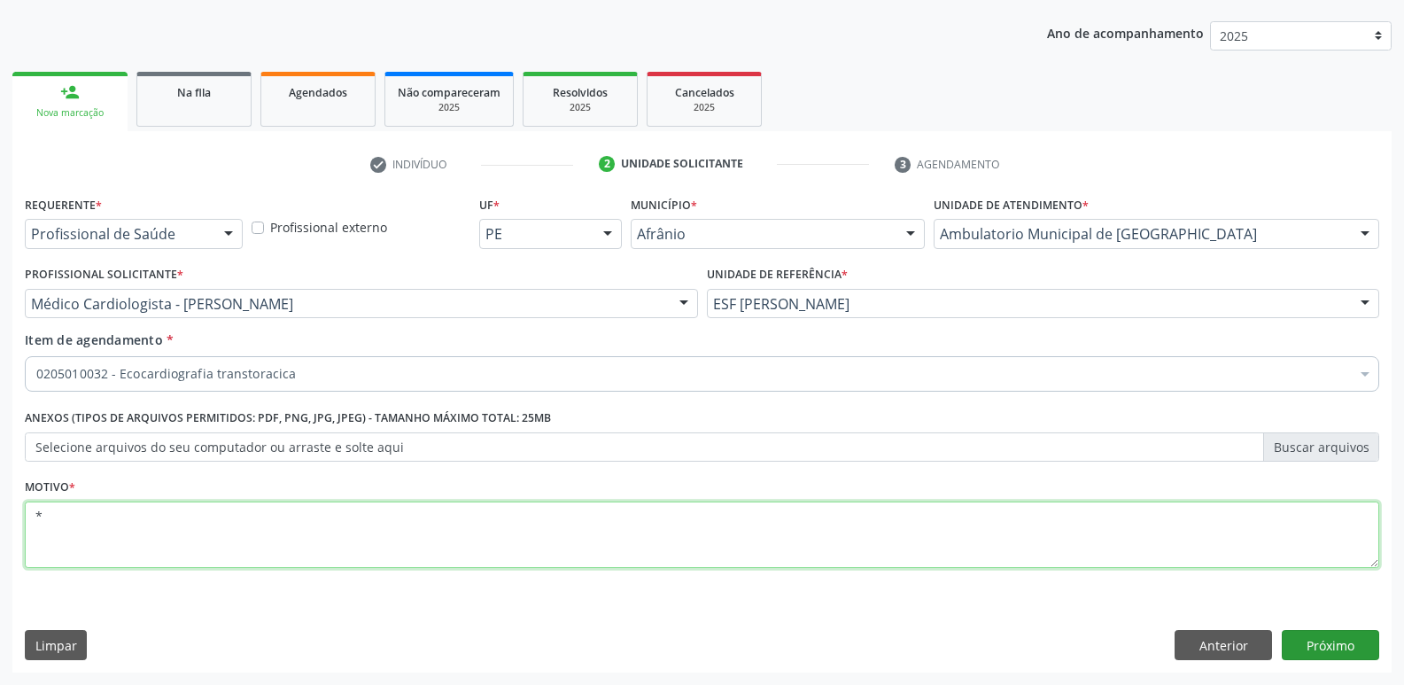
type textarea "*"
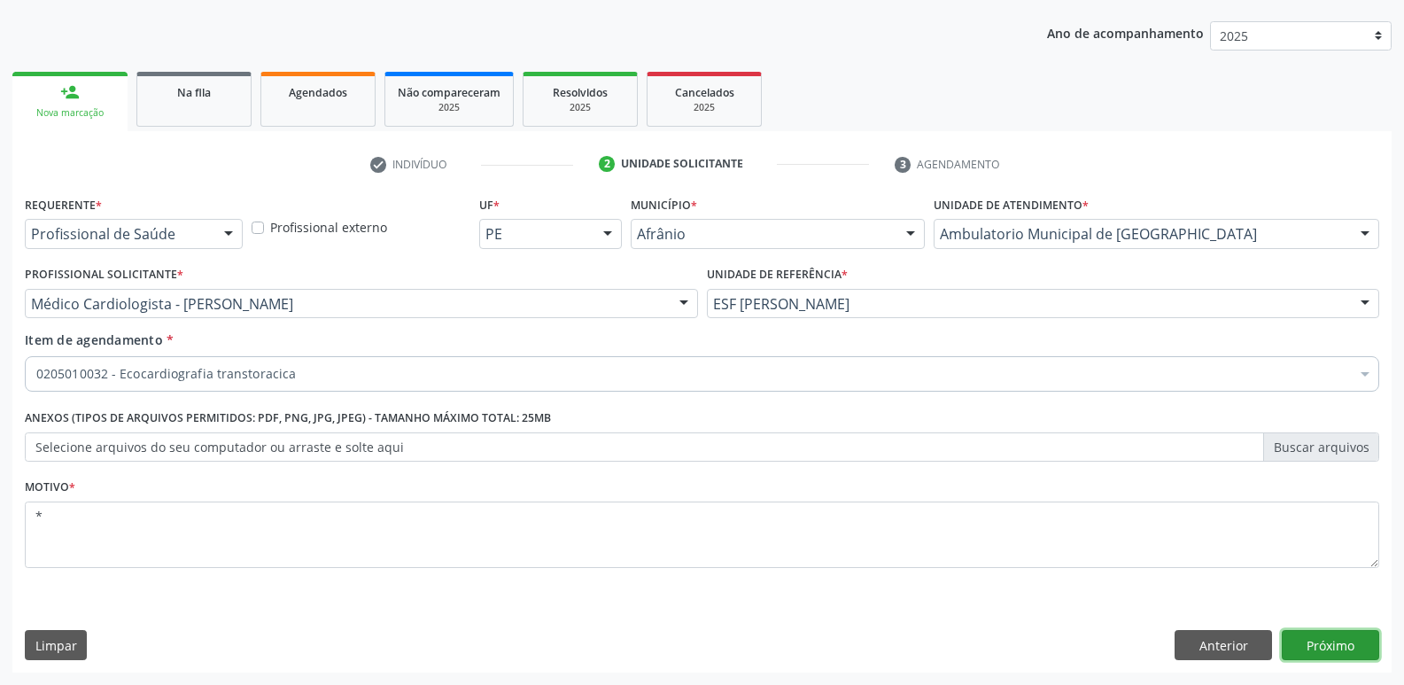
click at [1349, 649] on button "Próximo" at bounding box center [1330, 645] width 97 height 30
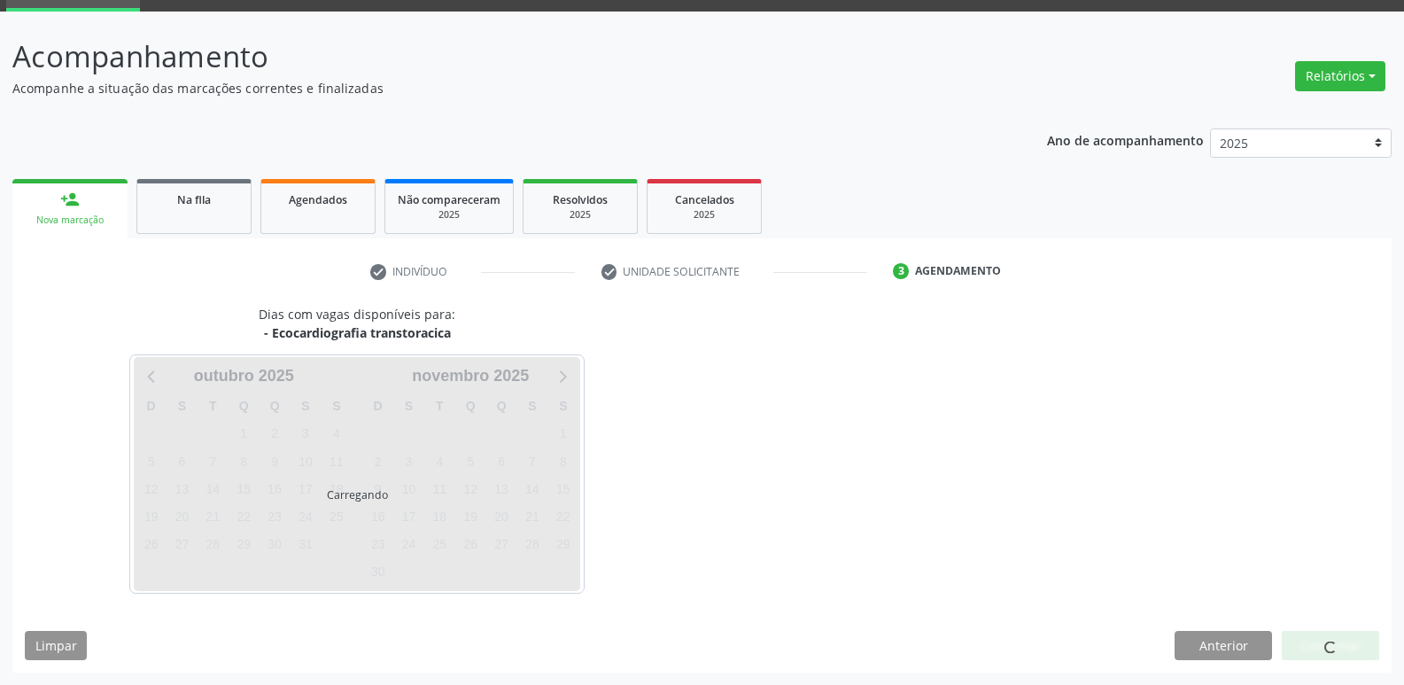
scroll to position [86, 0]
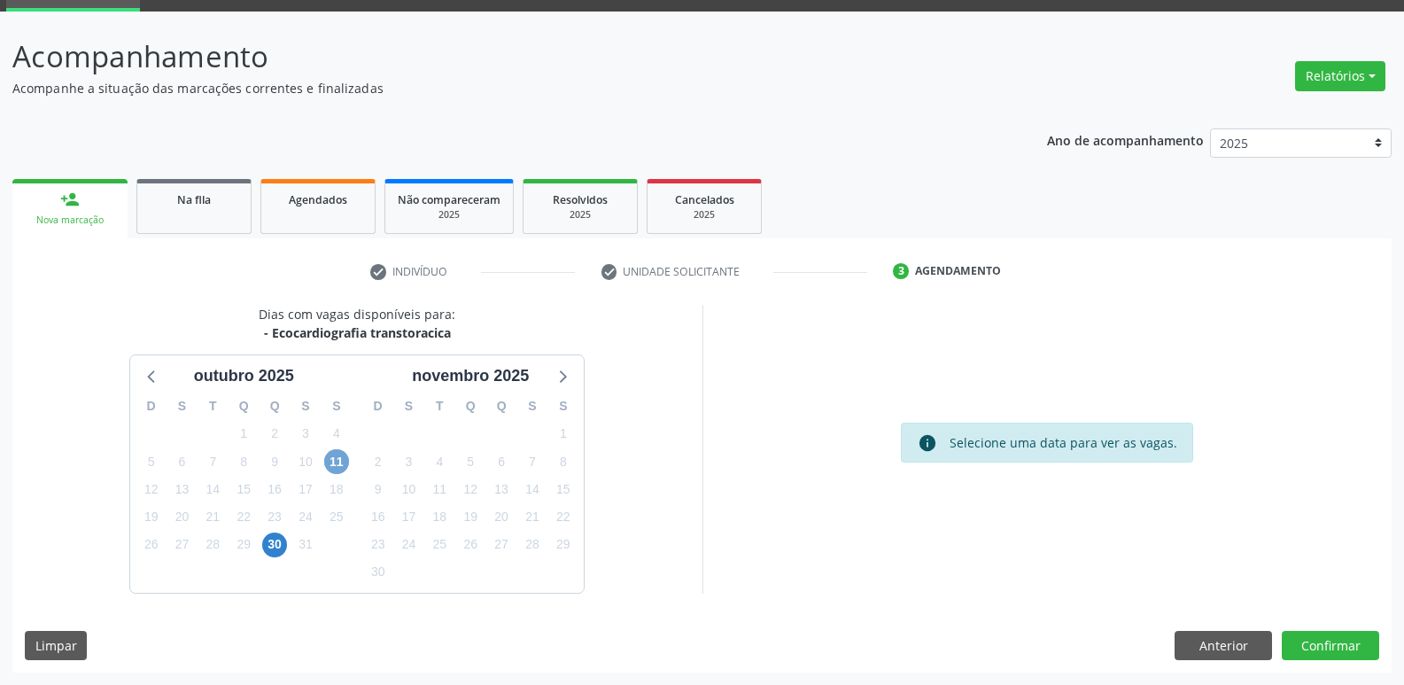
click at [331, 462] on span "11" at bounding box center [336, 461] width 25 height 25
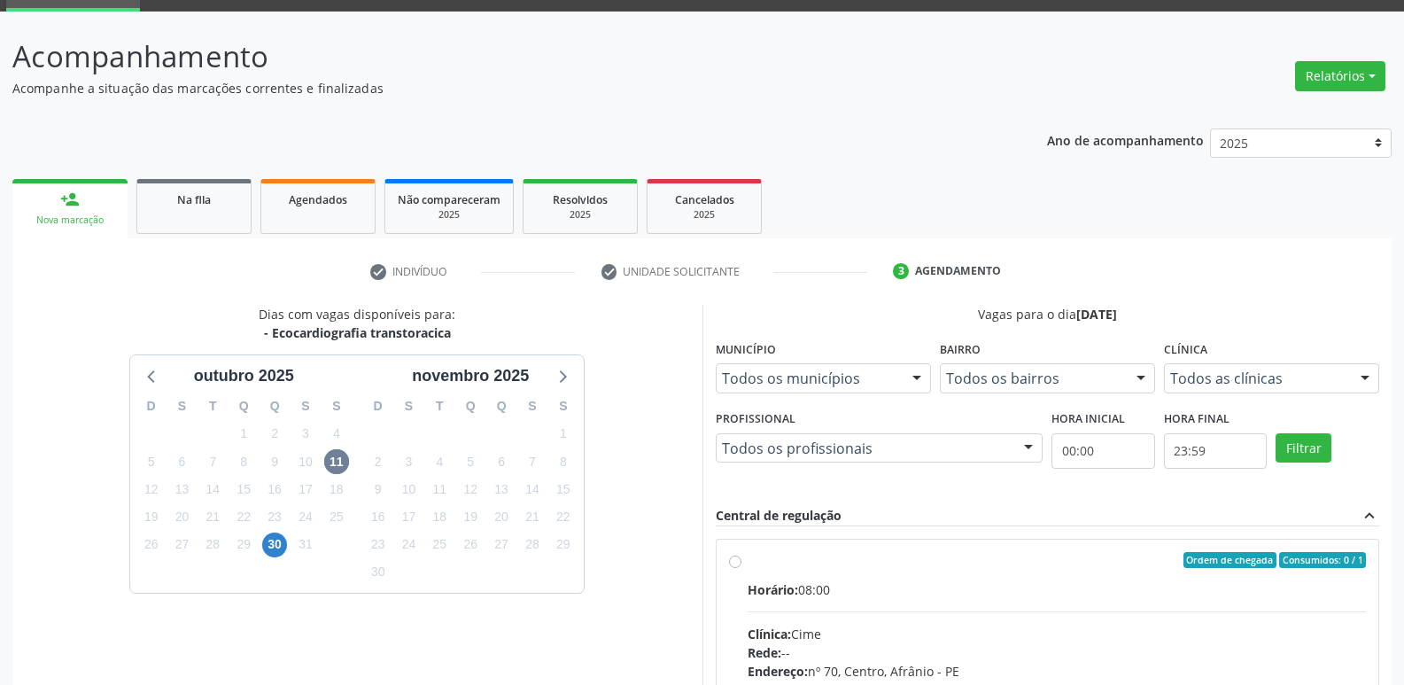
click at [824, 573] on label "Ordem de chegada Consumidos: 0 / 1 Horário: 08:00 Clínica: Cime Rede: -- Endere…" at bounding box center [1057, 688] width 619 height 272
click at [742, 568] on input "Ordem de chegada Consumidos: 0 / 1 Horário: 08:00 Clínica: Cime Rede: -- Endere…" at bounding box center [735, 560] width 12 height 16
radio input "true"
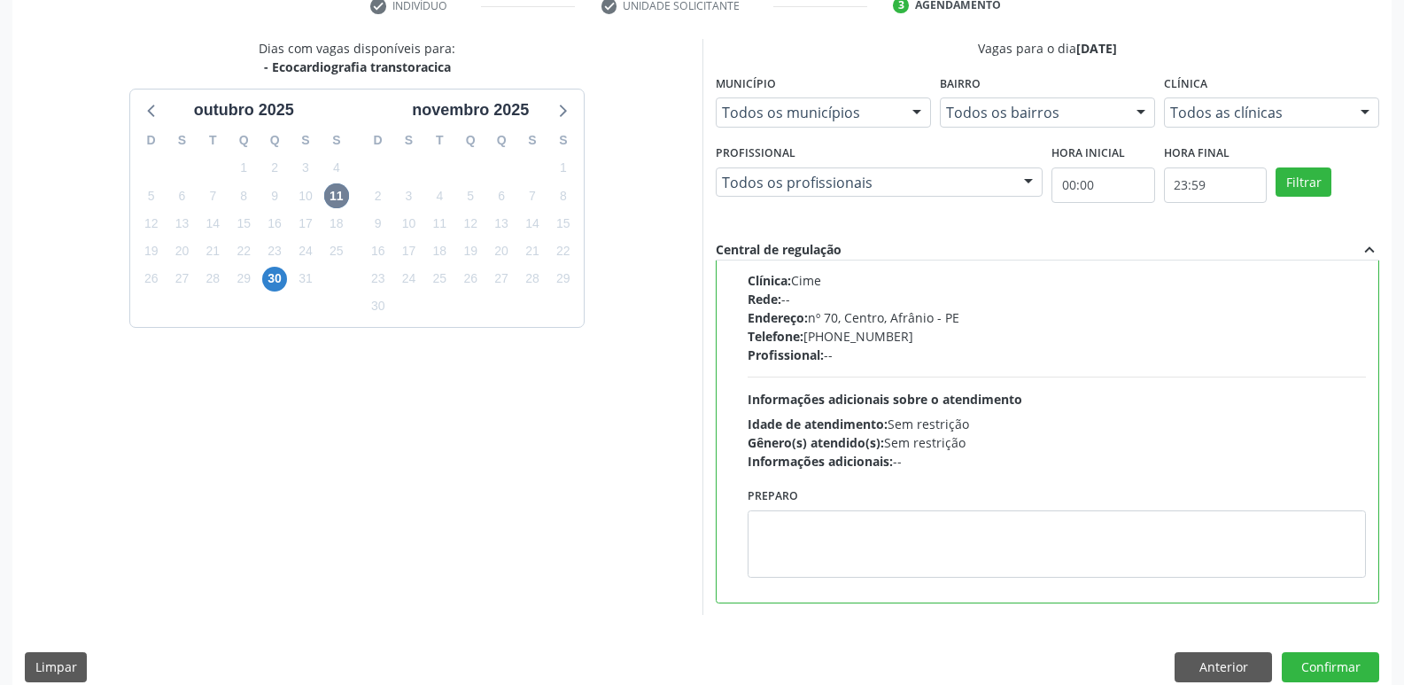
scroll to position [374, 0]
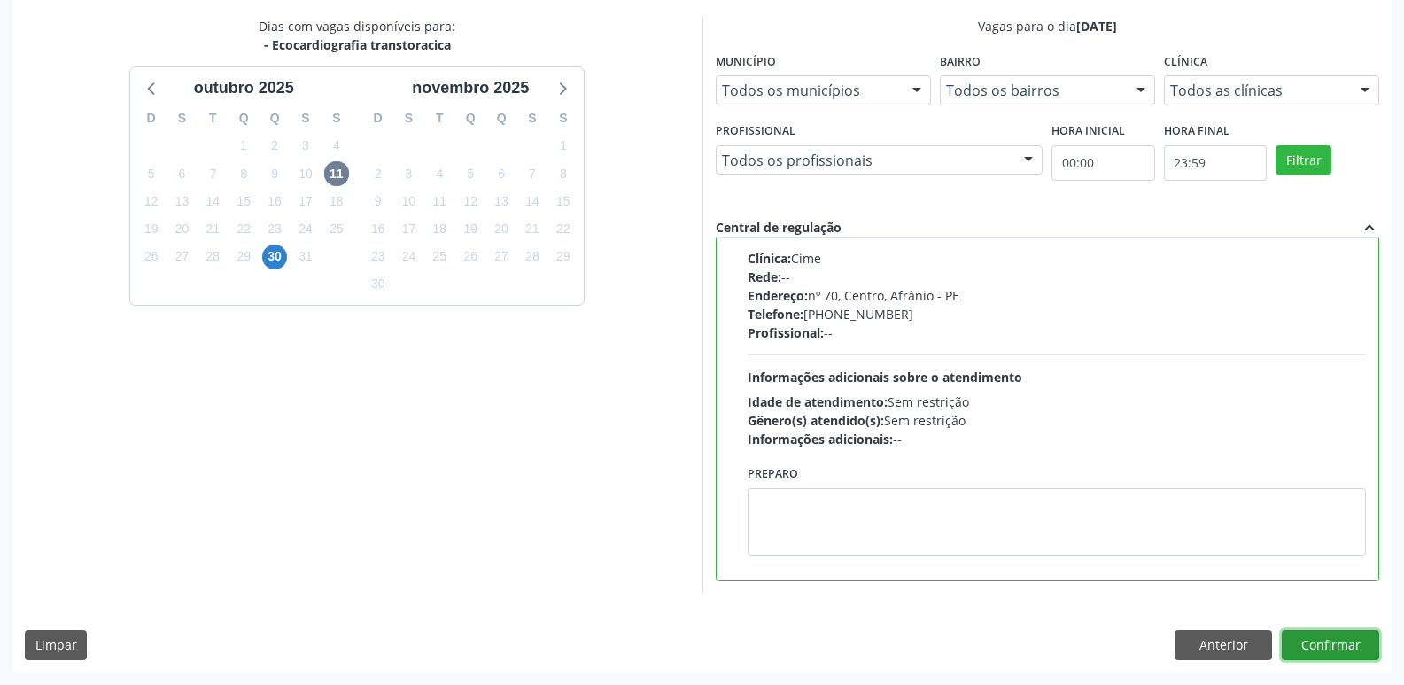
click at [1295, 641] on button "Confirmar" at bounding box center [1330, 645] width 97 height 30
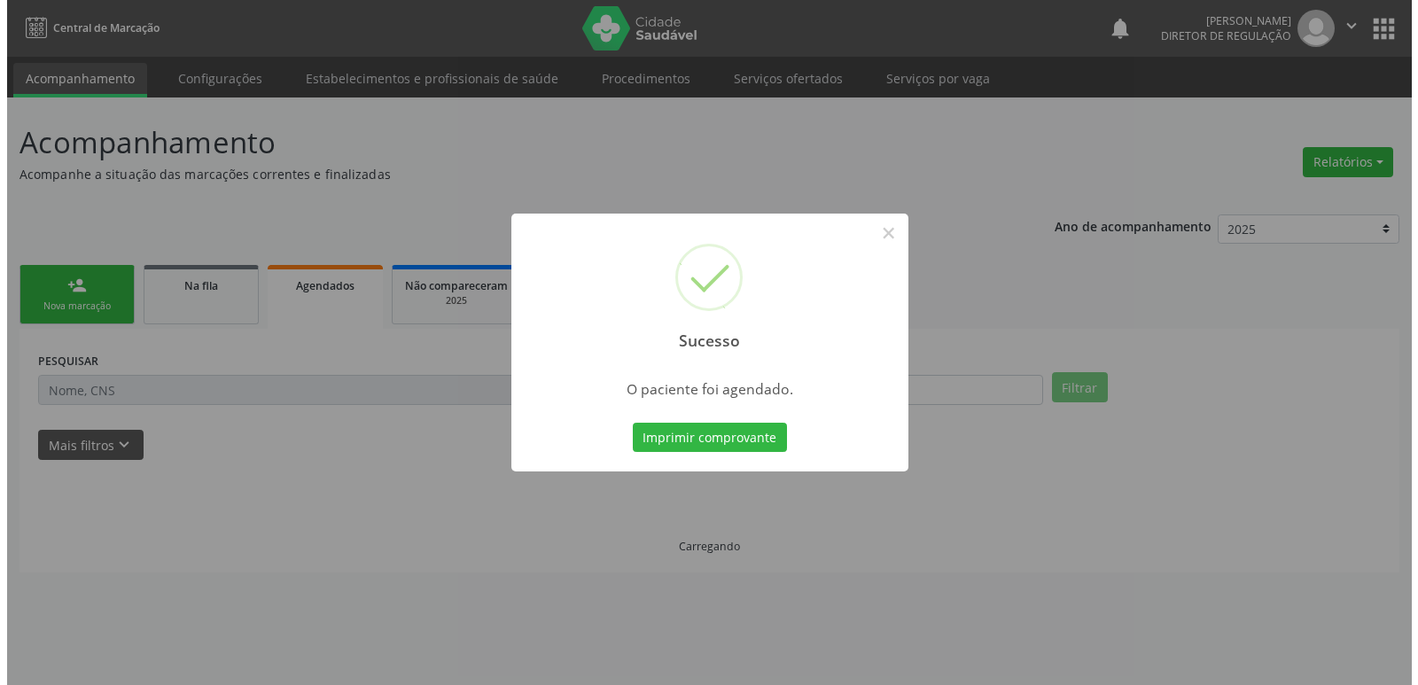
scroll to position [0, 0]
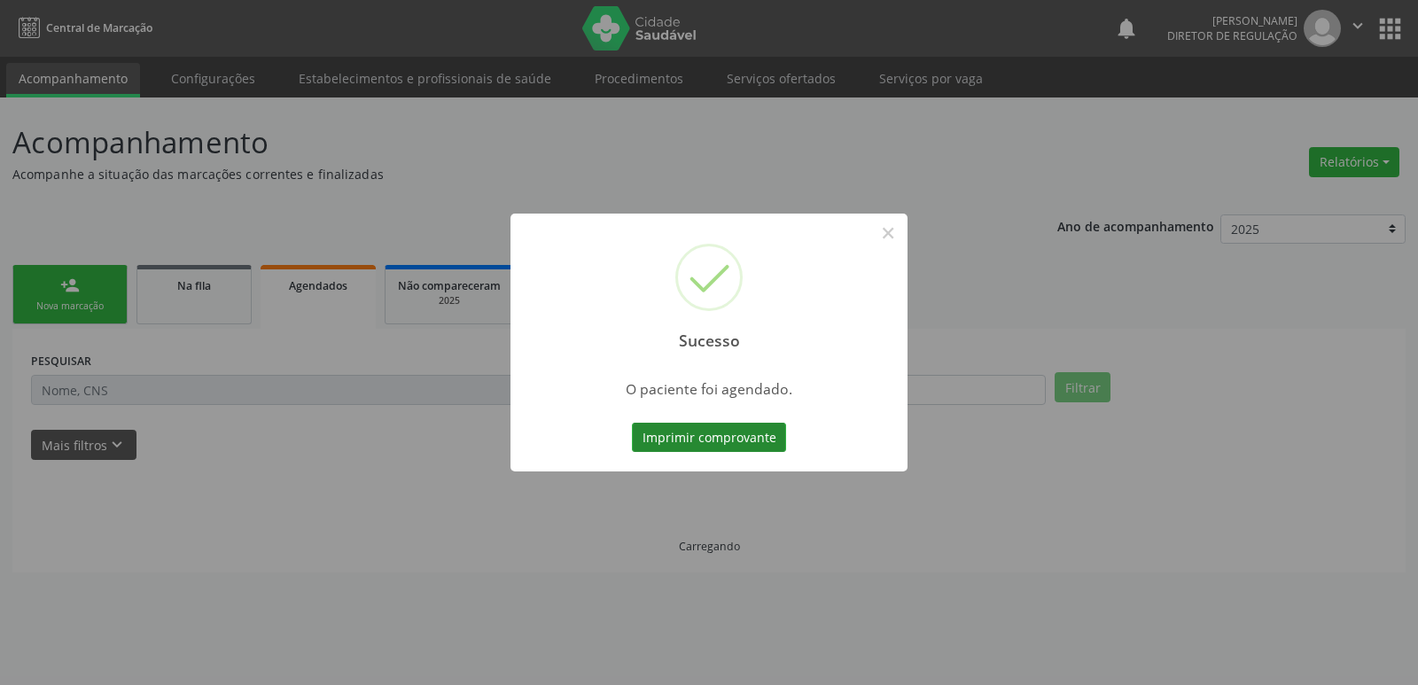
click at [734, 435] on button "Imprimir comprovante" at bounding box center [709, 438] width 154 height 30
